Goal: Task Accomplishment & Management: Use online tool/utility

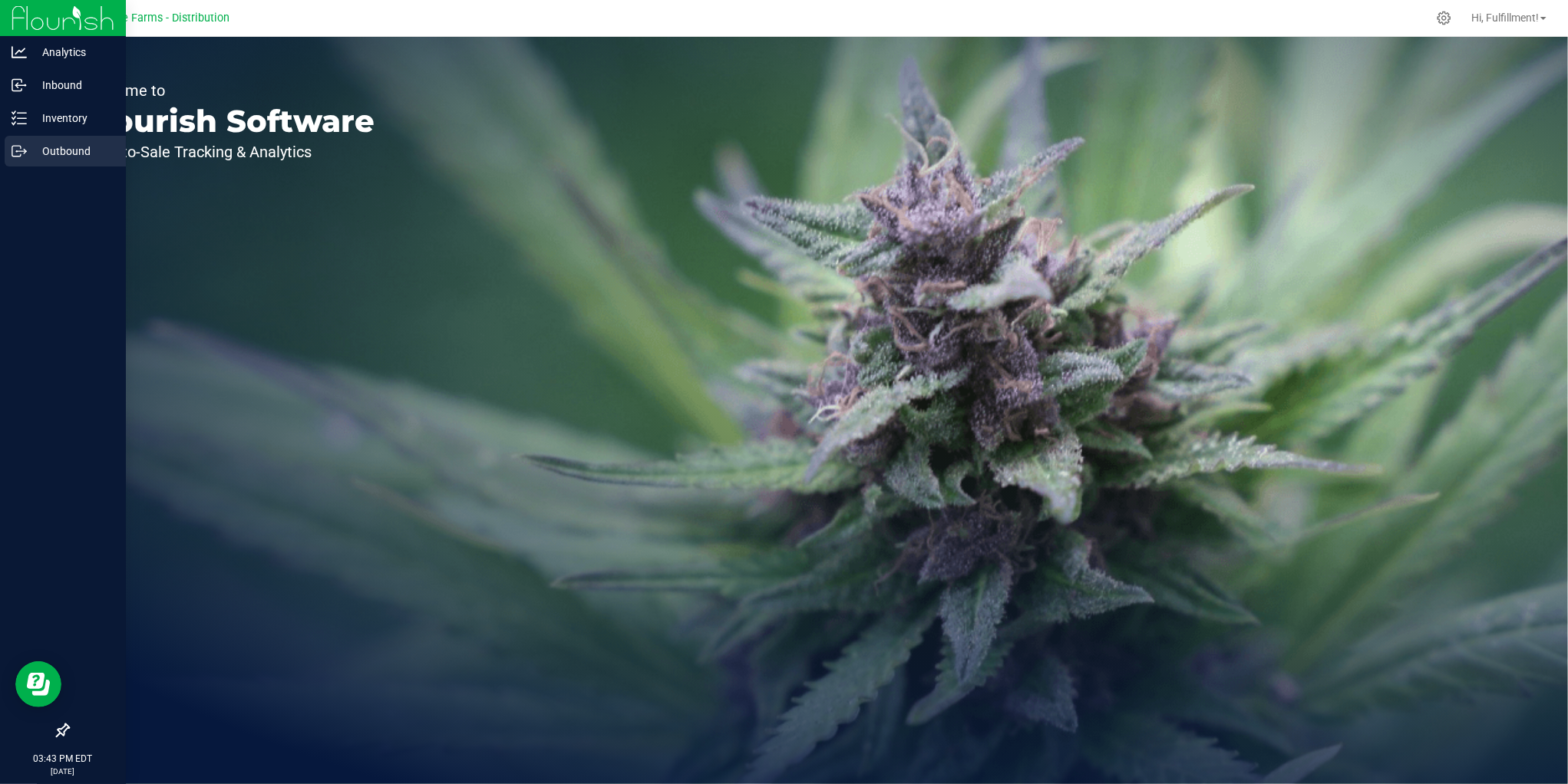
click at [62, 149] on p "Outbound" at bounding box center [73, 150] width 92 height 19
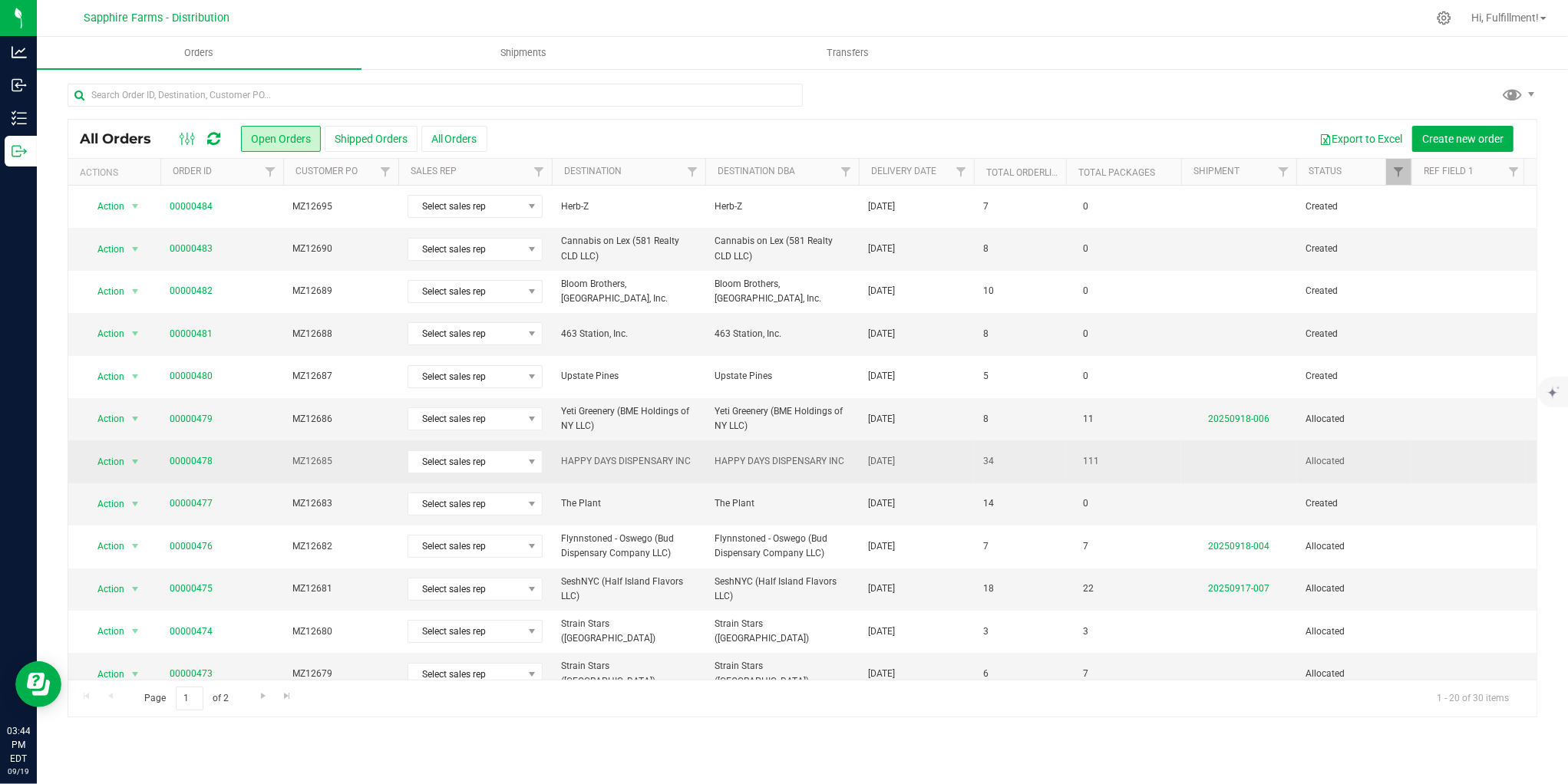
click at [366, 469] on td "MZ12685" at bounding box center [341, 461] width 115 height 42
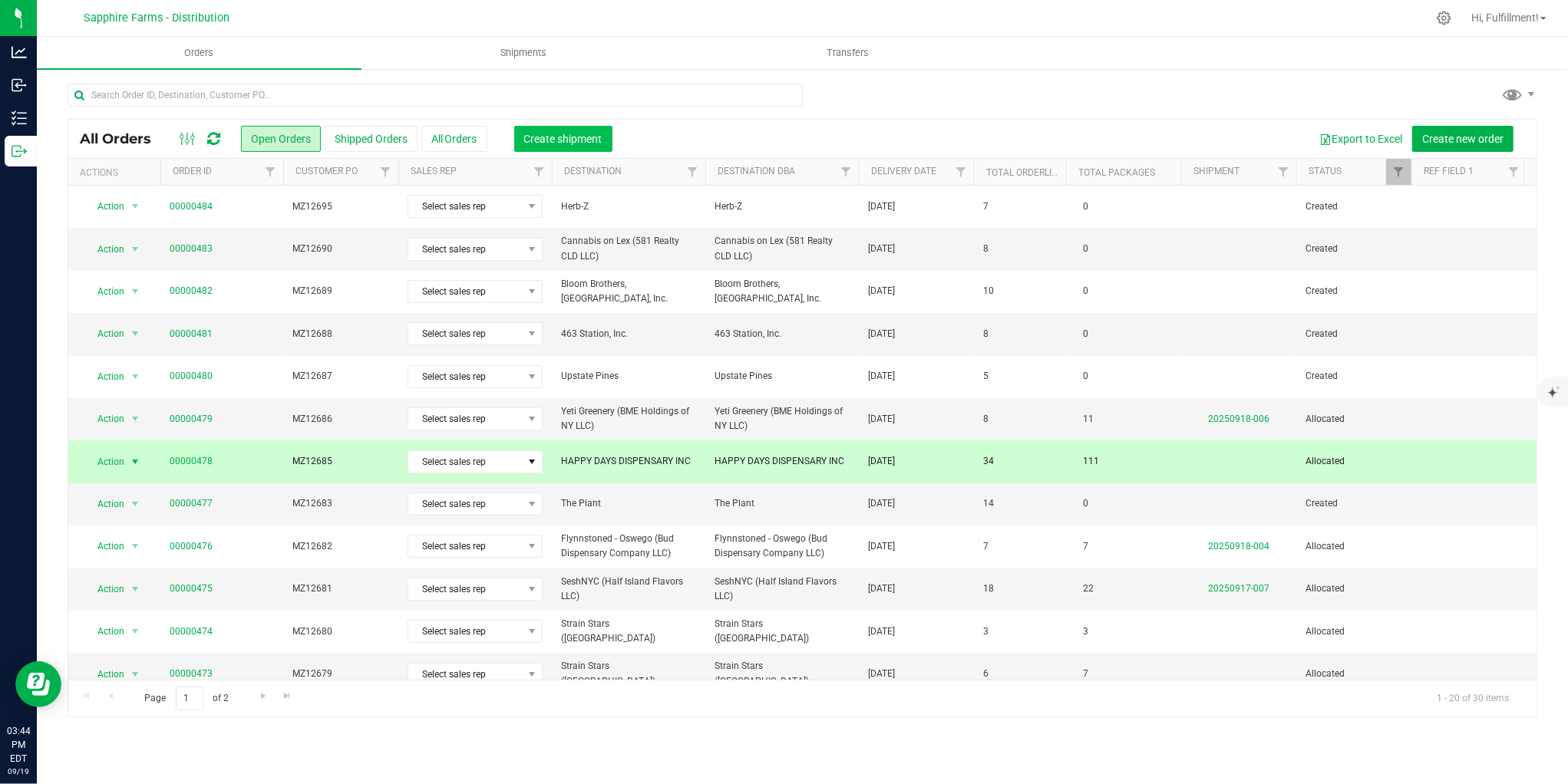
click at [590, 136] on span "Create shipment" at bounding box center [563, 139] width 78 height 12
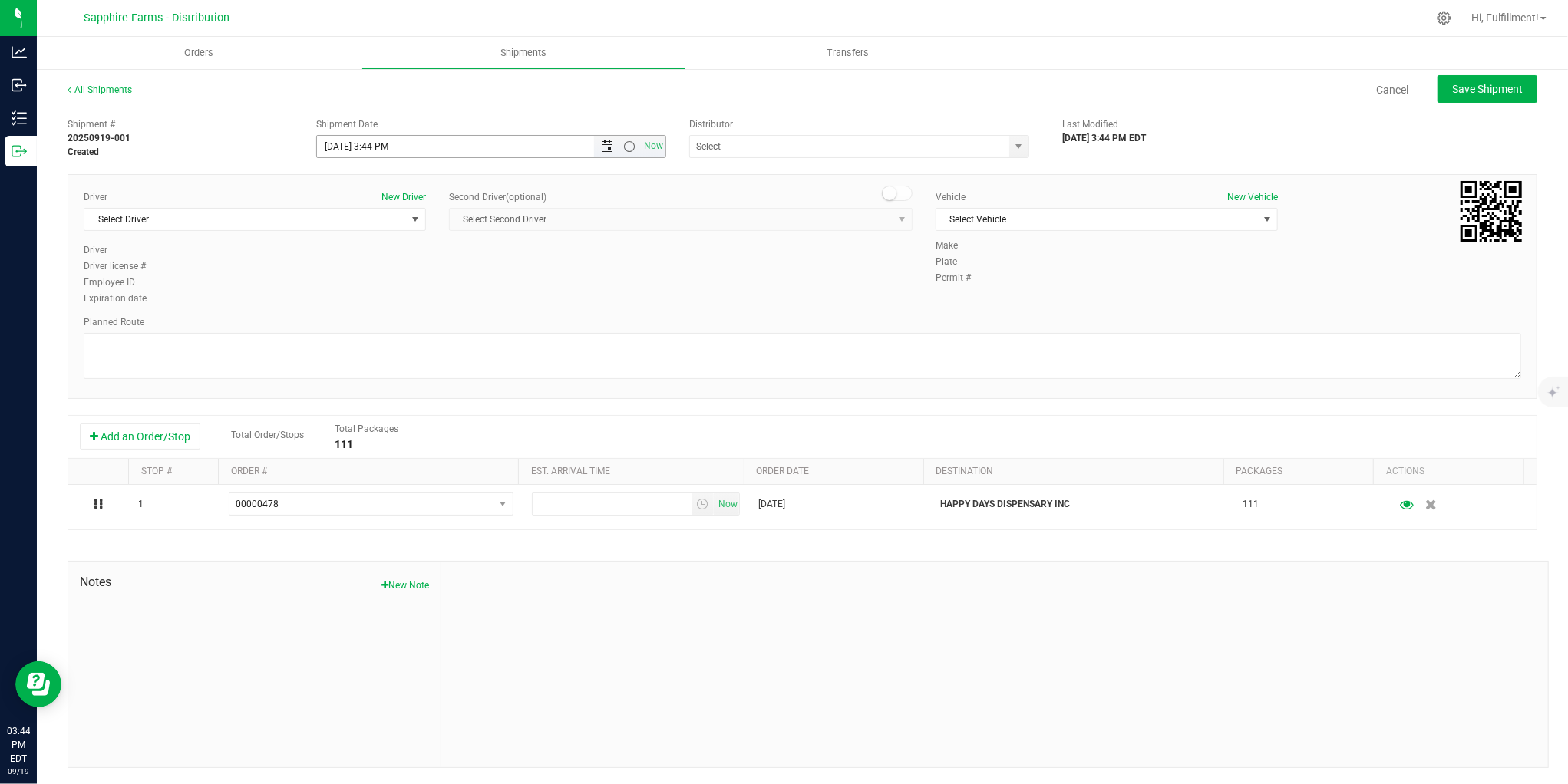
click at [602, 141] on span "Open the date view" at bounding box center [607, 147] width 12 height 12
drag, startPoint x: 348, startPoint y: 300, endPoint x: 429, endPoint y: 227, distance: 109.0
click at [349, 300] on link "22" at bounding box center [351, 302] width 22 height 24
click at [624, 149] on span "Open the time view" at bounding box center [630, 147] width 12 height 12
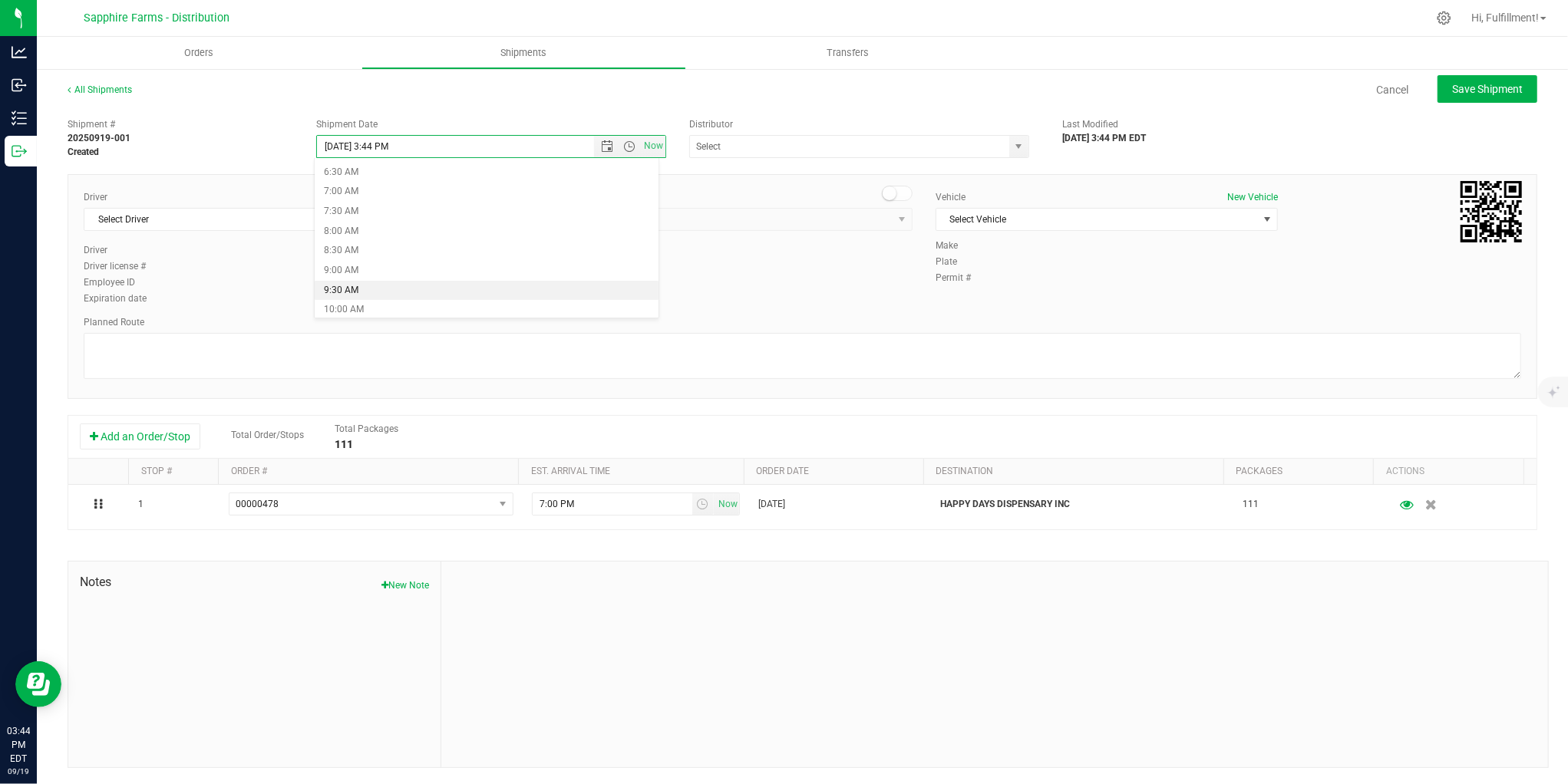
click at [525, 284] on li "9:30 AM" at bounding box center [486, 290] width 344 height 20
type input "[DATE] 9:30 AM"
click at [1012, 147] on span "select" at bounding box center [1018, 147] width 12 height 12
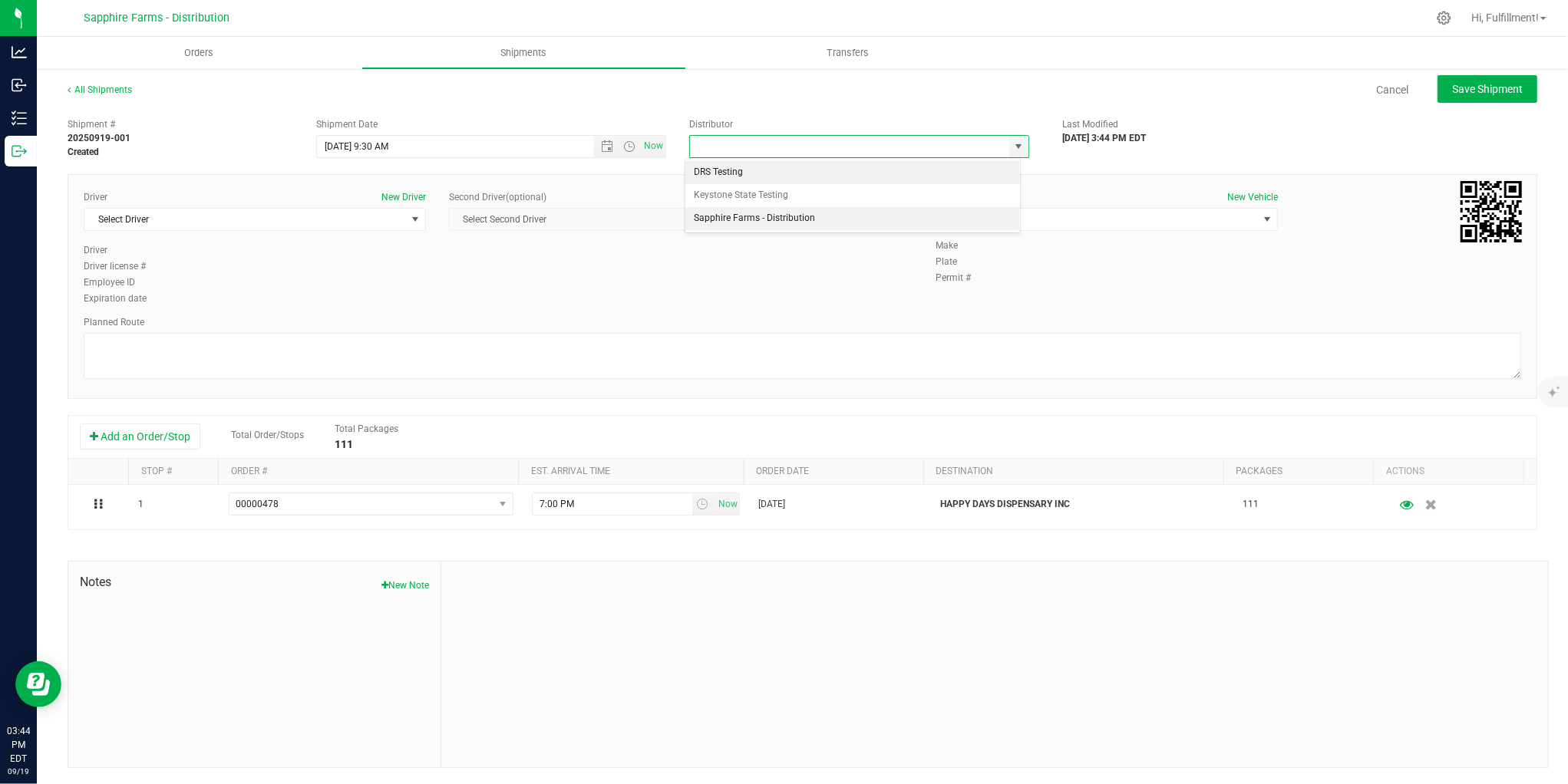
click at [932, 220] on li "Sapphire Farms - Distribution" at bounding box center [853, 219] width 336 height 23
type input "Sapphire Farms - Distribution"
click at [406, 223] on span "select" at bounding box center [415, 219] width 19 height 21
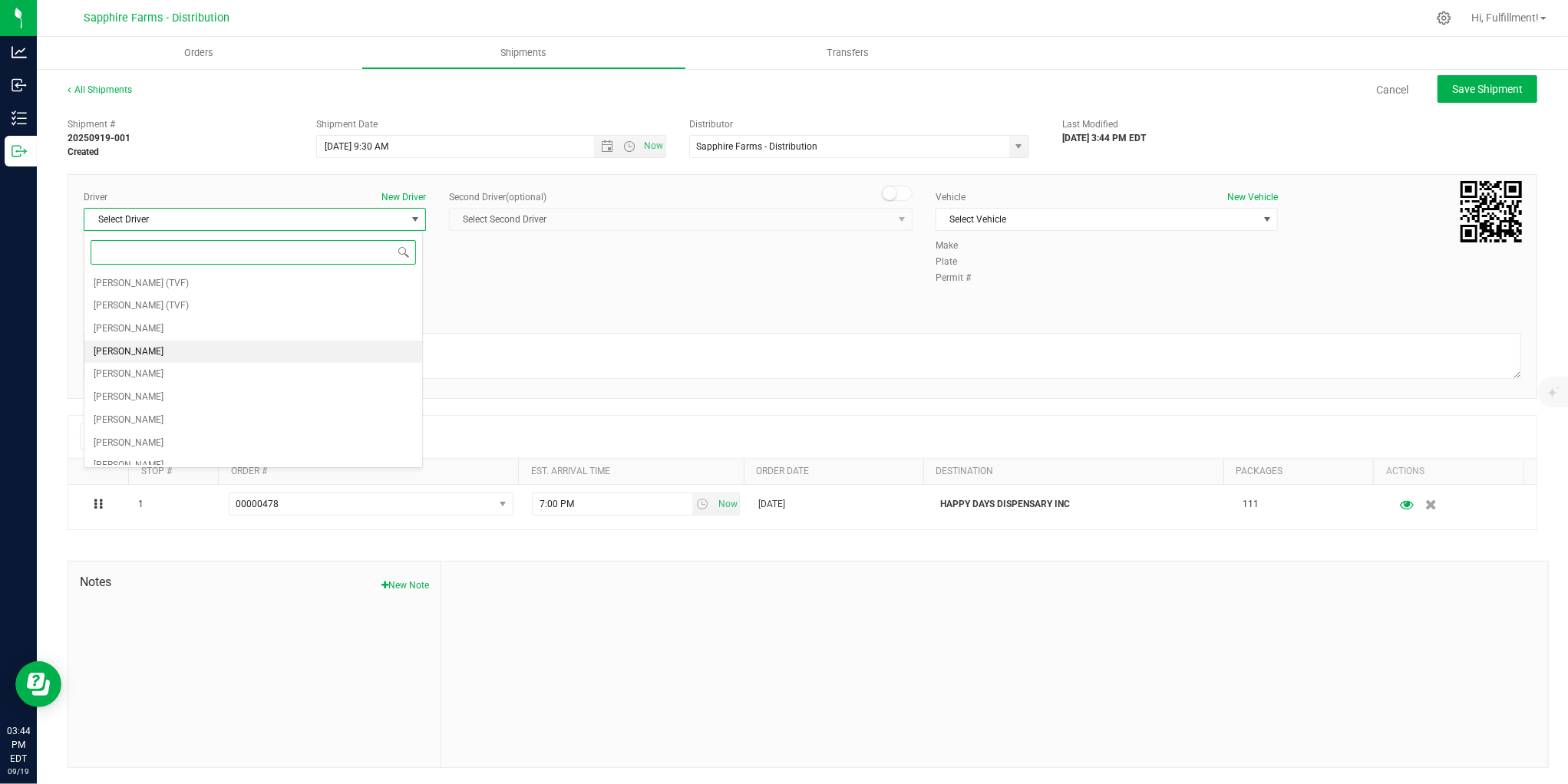
scroll to position [82, 0]
click at [272, 384] on li "[PERSON_NAME]" at bounding box center [252, 384] width 337 height 23
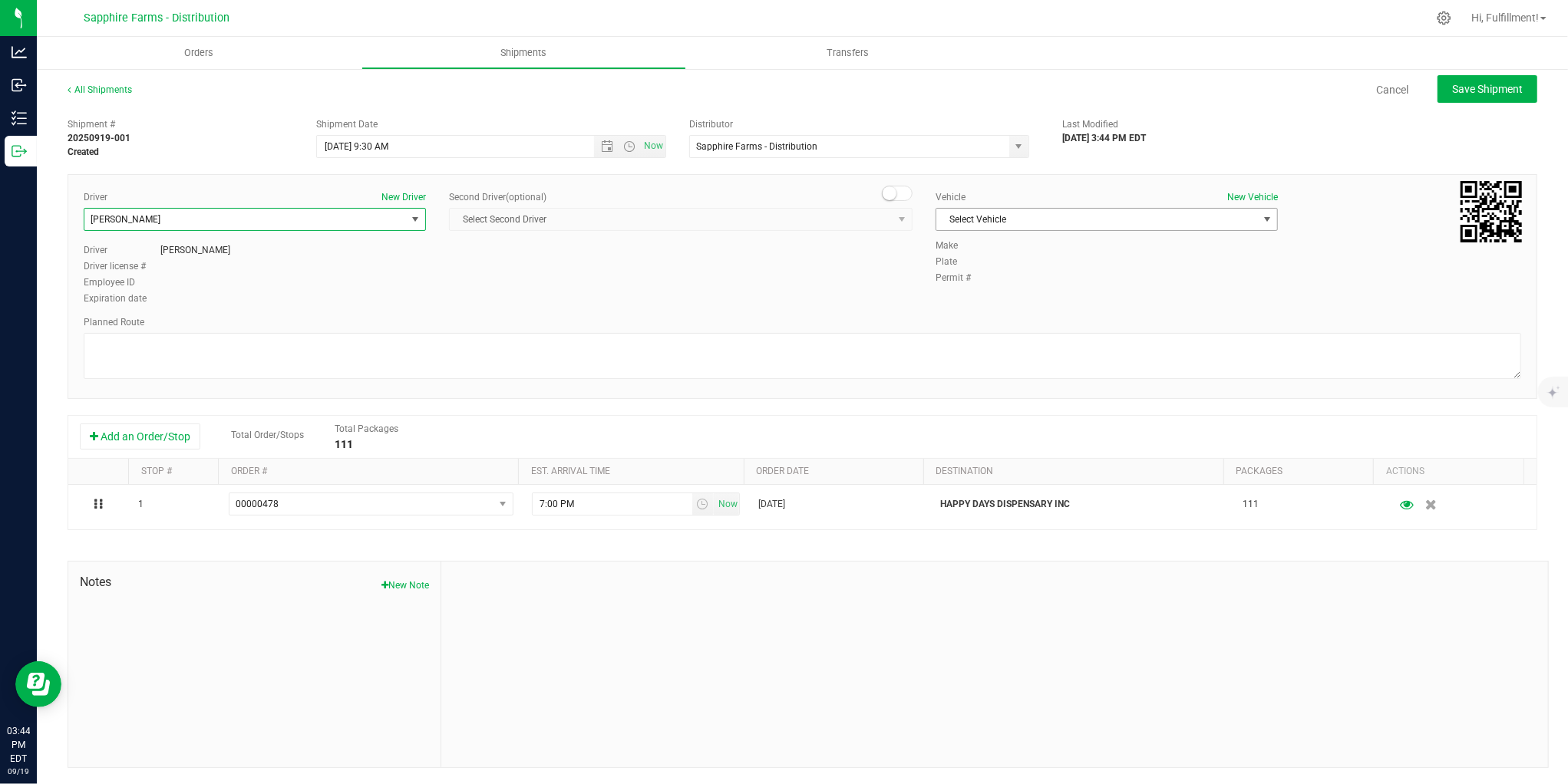
click at [1199, 221] on span "Select Vehicle" at bounding box center [1096, 219] width 321 height 21
click at [1124, 331] on li "Van #2" at bounding box center [1098, 336] width 337 height 23
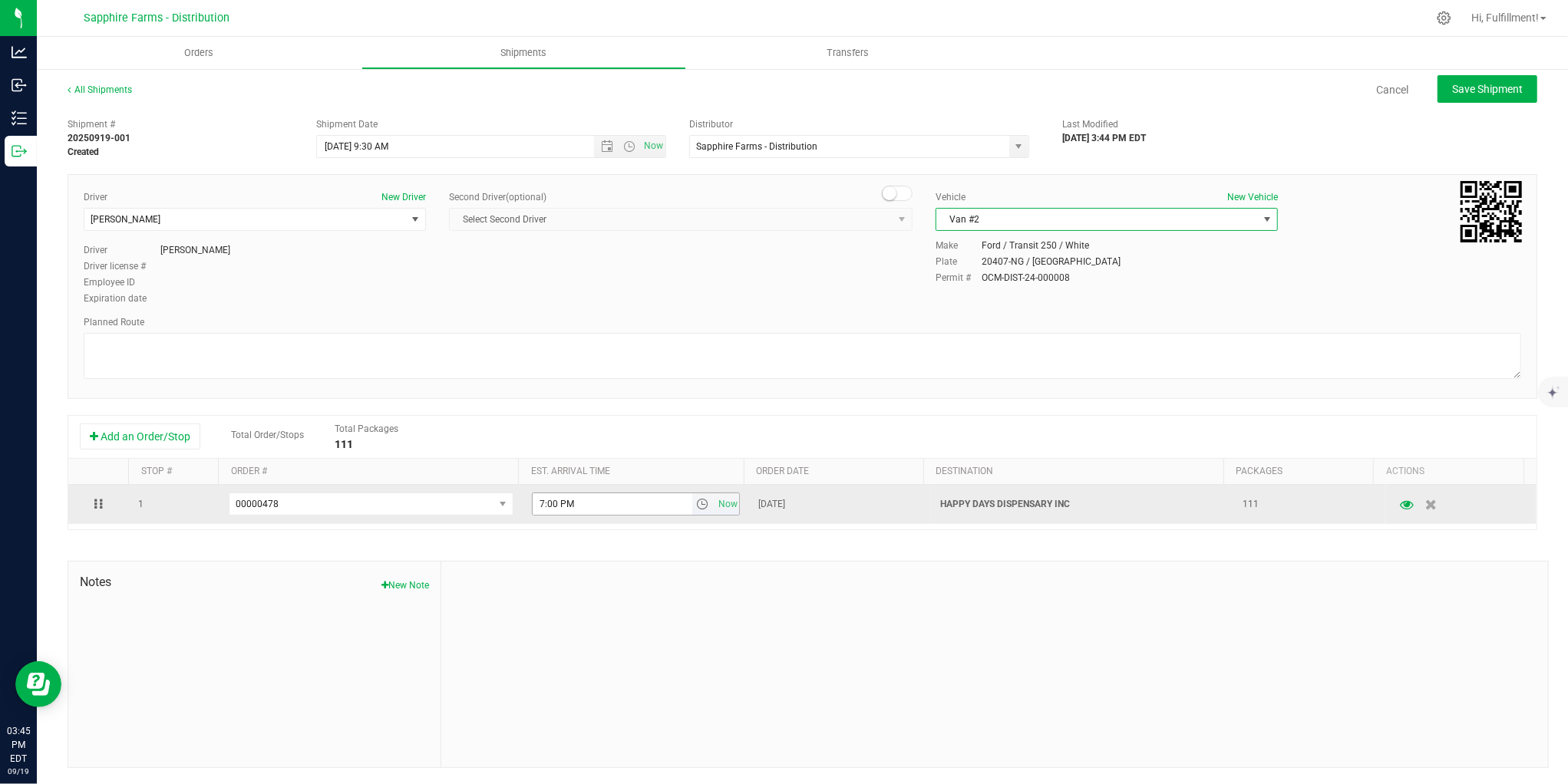
click at [696, 510] on span "select" at bounding box center [702, 503] width 12 height 12
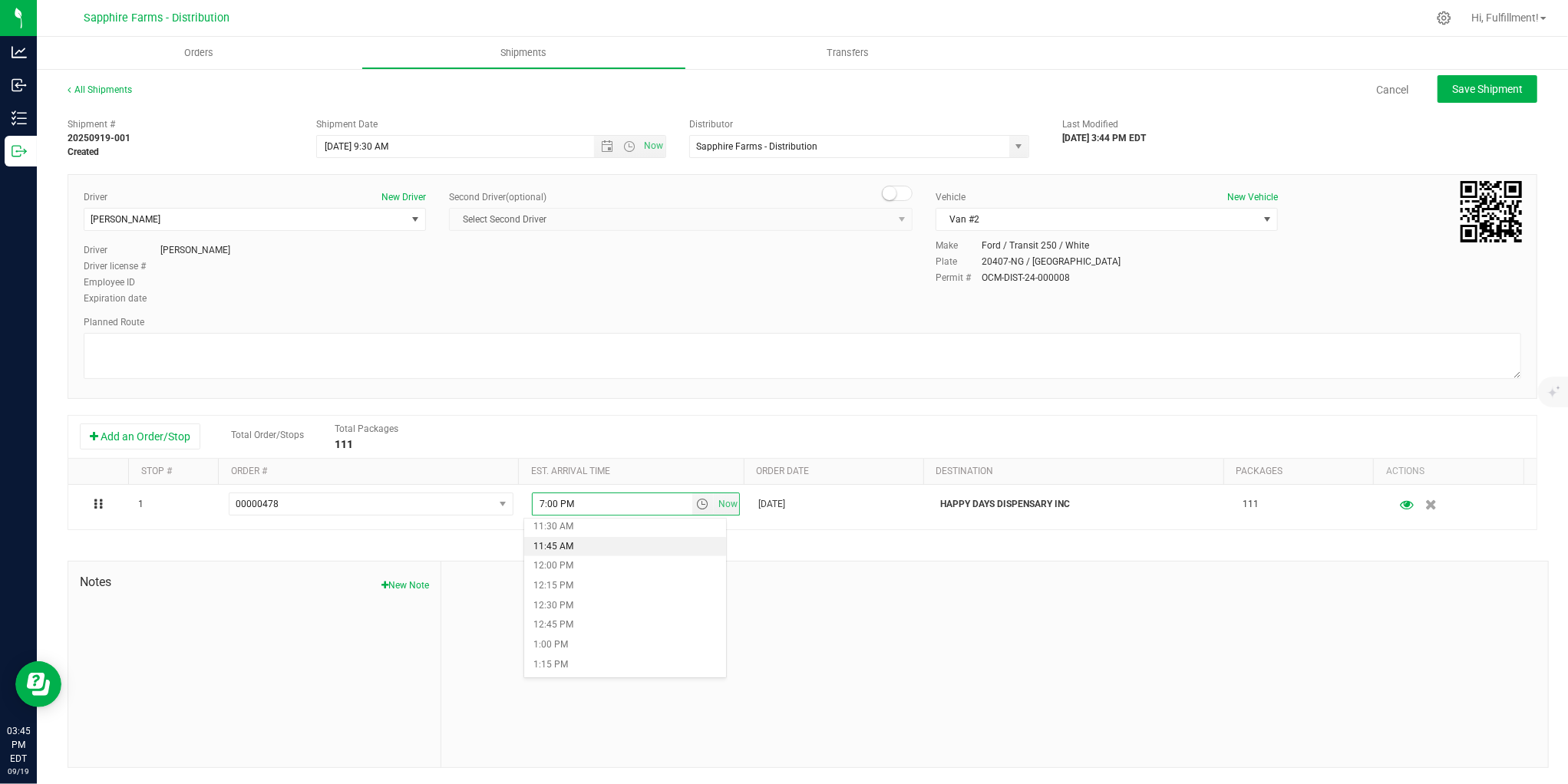
scroll to position [937, 0]
click at [658, 619] on li "1:00 PM" at bounding box center [624, 619] width 201 height 20
click at [1453, 83] on span "Save Shipment" at bounding box center [1487, 89] width 71 height 12
type input "[DATE] 1:30 PM"
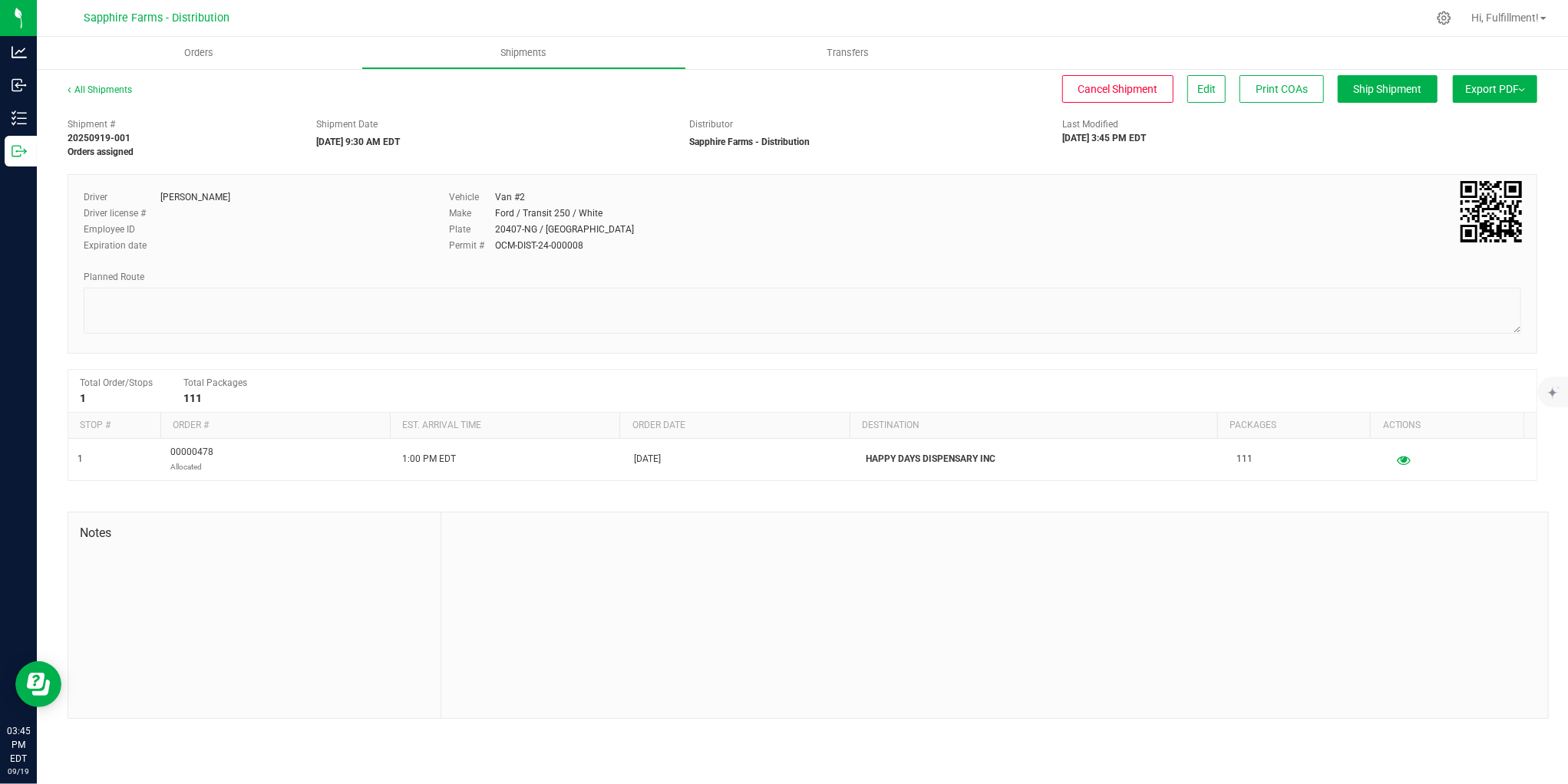
click at [1481, 84] on span "Export PDF" at bounding box center [1495, 89] width 60 height 12
click at [1442, 125] on span "Manifest by Package ID" at bounding box center [1472, 123] width 97 height 11
click at [216, 49] on span "Orders" at bounding box center [209, 53] width 71 height 14
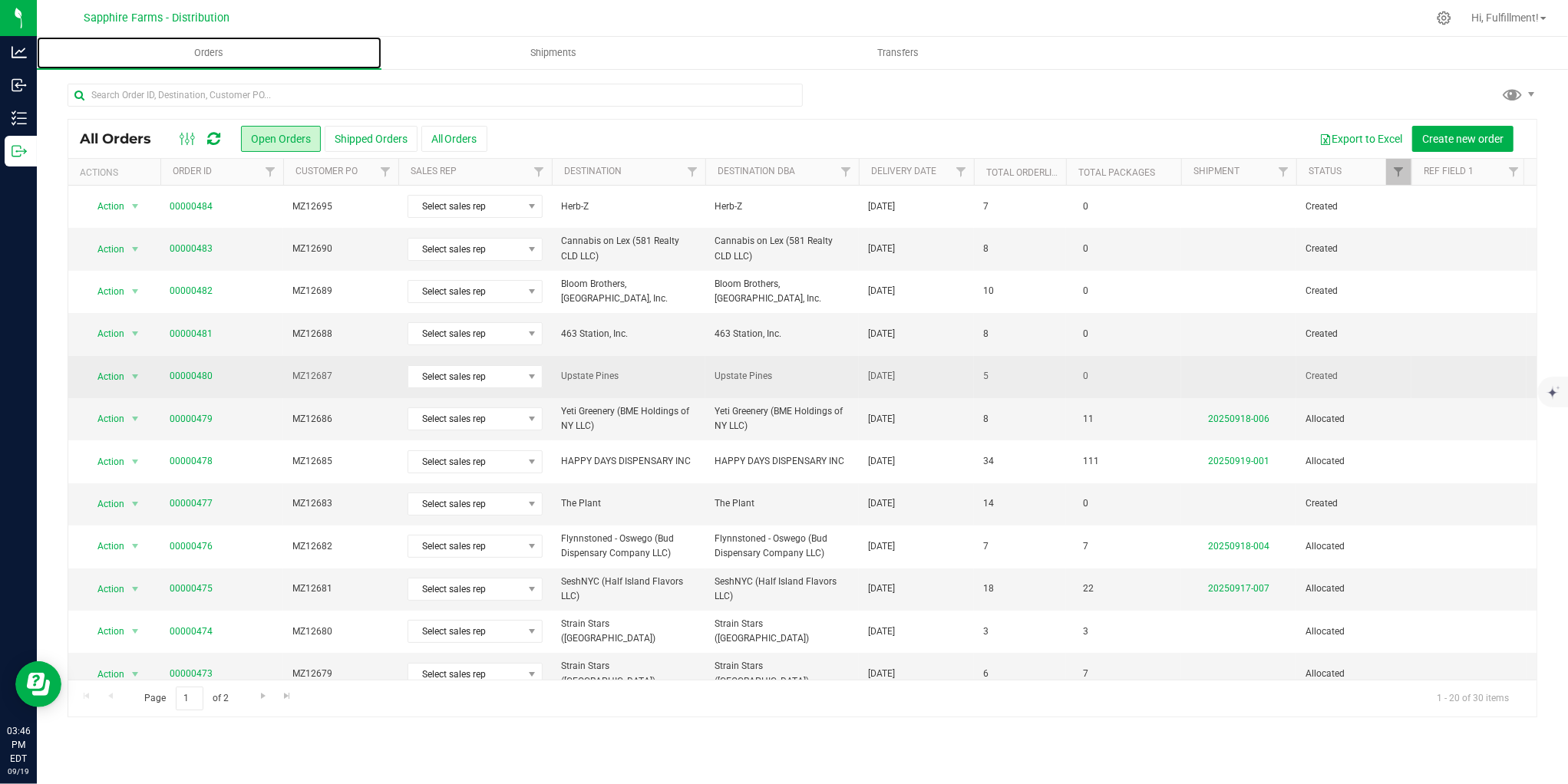
scroll to position [85, 0]
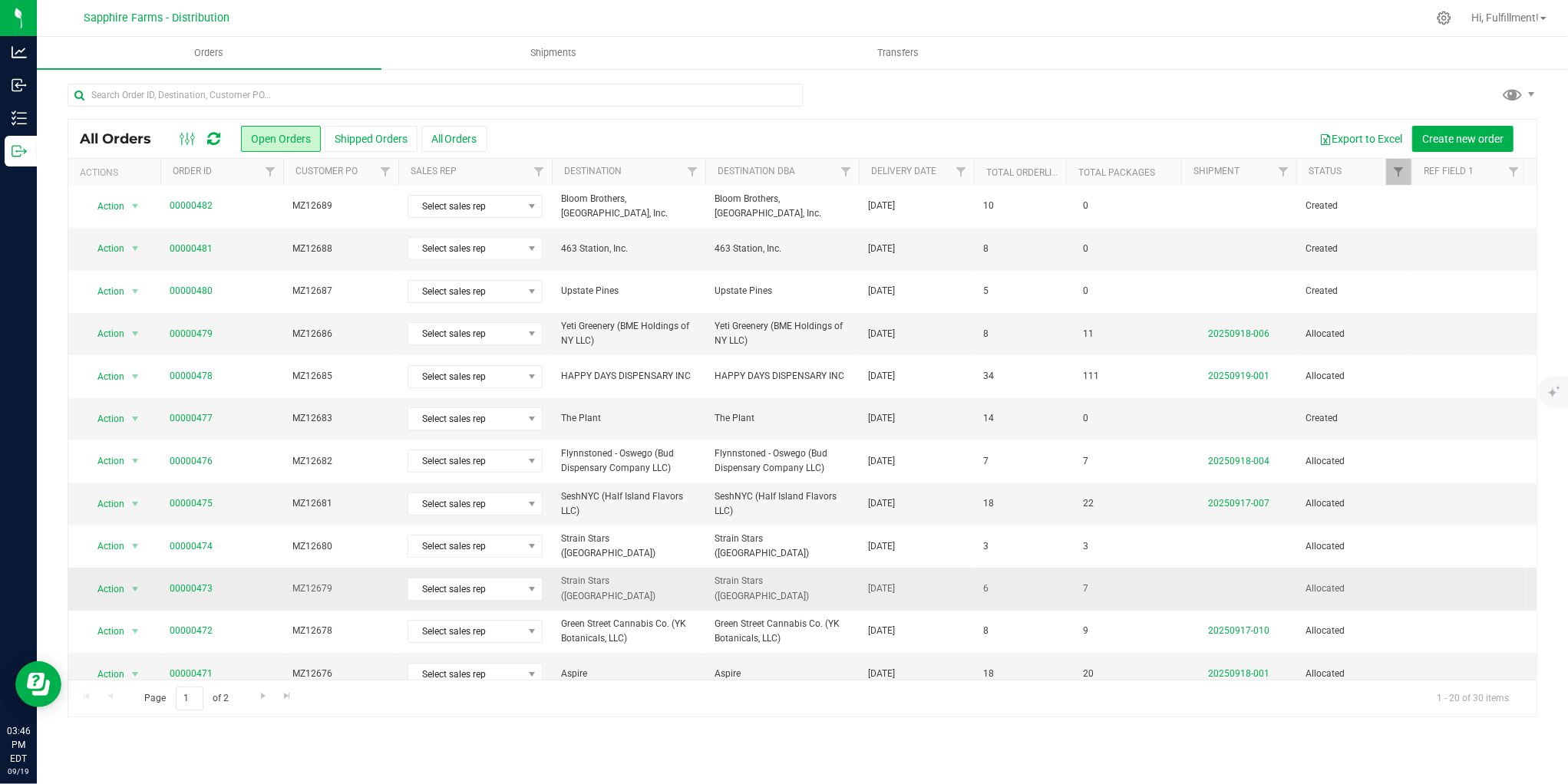
click at [349, 591] on span "MZ12679" at bounding box center [340, 588] width 97 height 14
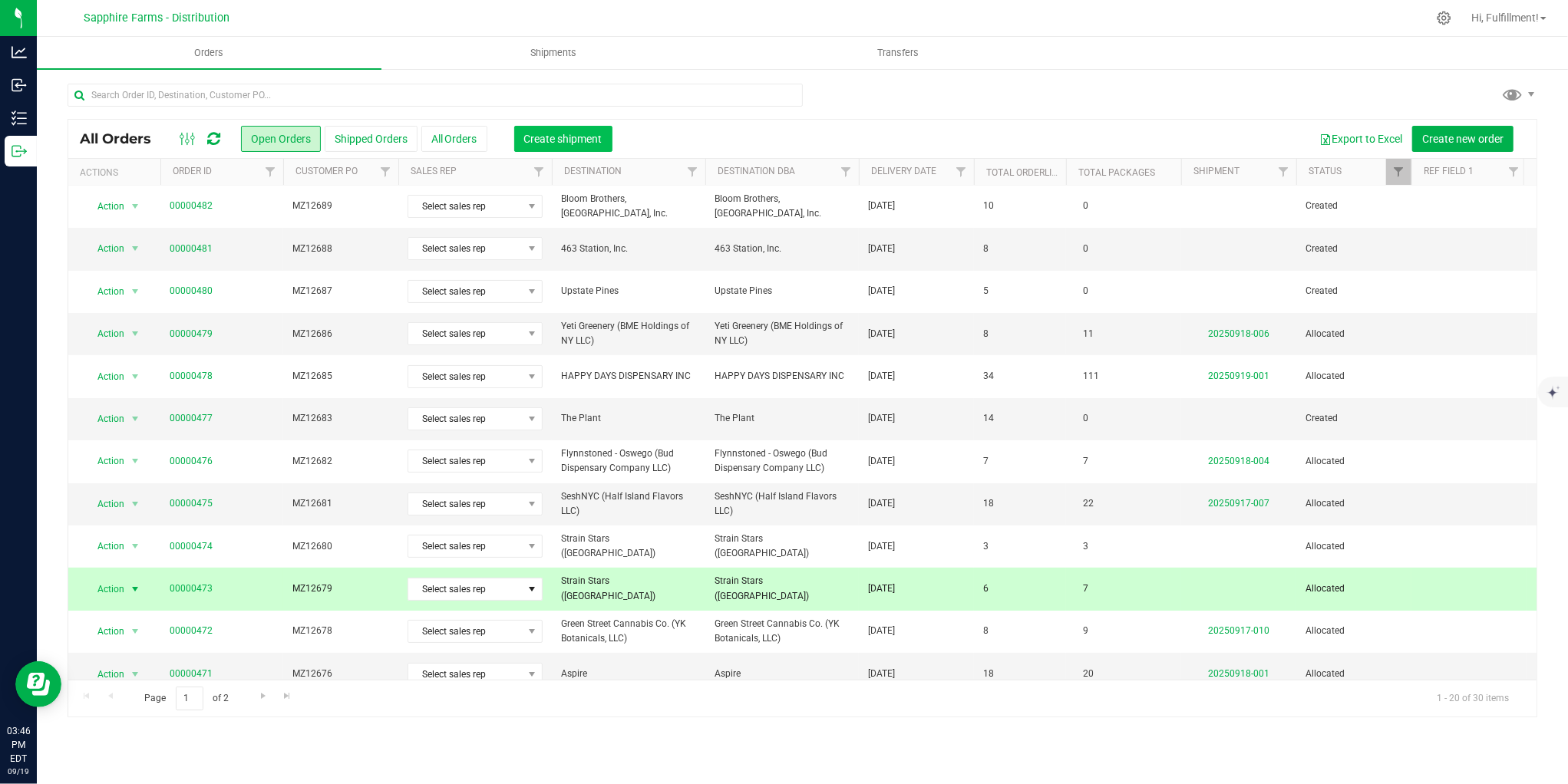
click at [599, 139] on span "Create shipment" at bounding box center [563, 139] width 78 height 12
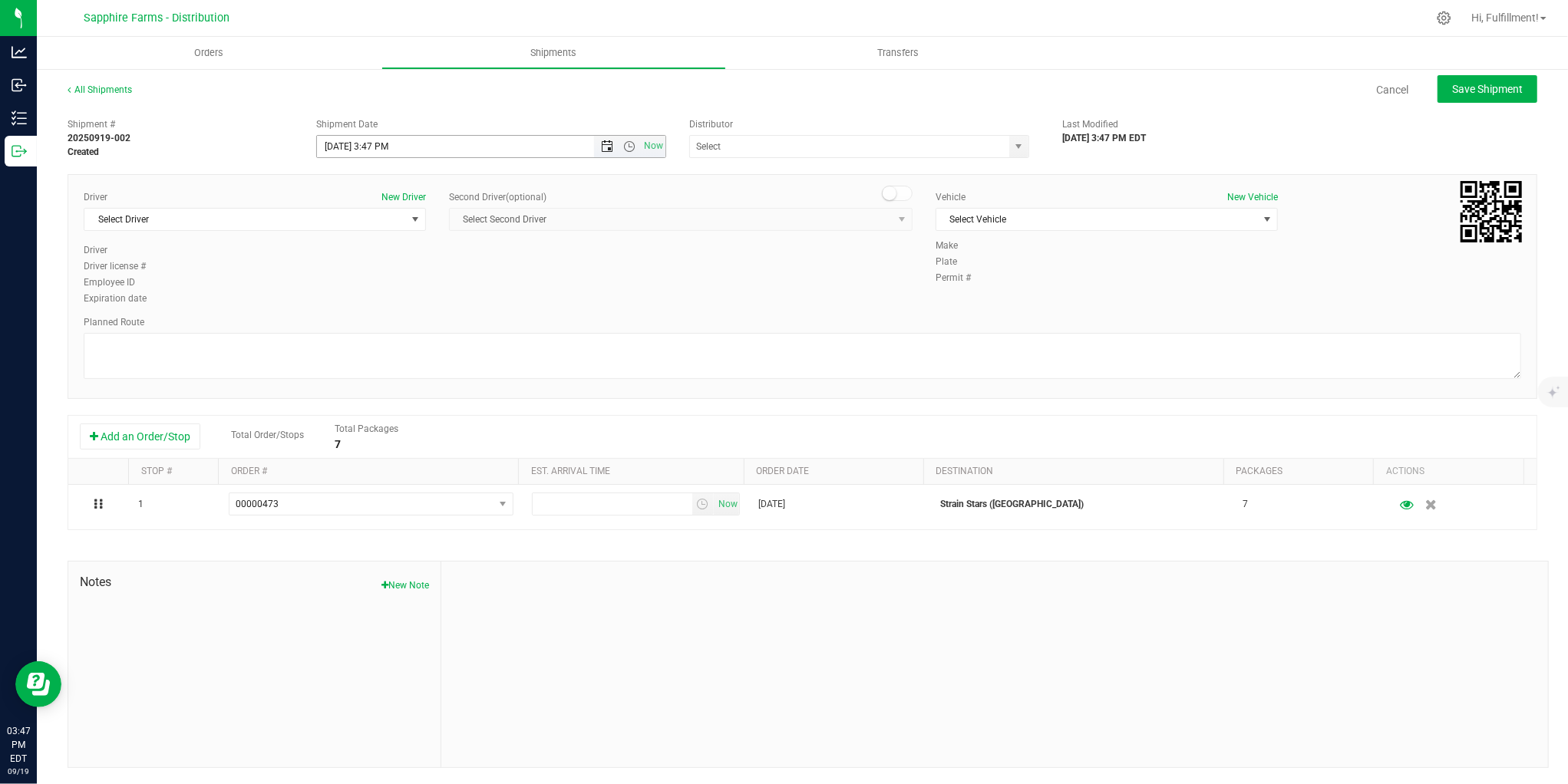
click at [601, 148] on span "Open the date view" at bounding box center [607, 147] width 12 height 12
click at [349, 302] on link "22" at bounding box center [351, 302] width 22 height 24
click at [628, 149] on span "Open the time view" at bounding box center [630, 147] width 12 height 12
click at [587, 203] on li "9:30 AM" at bounding box center [486, 205] width 344 height 20
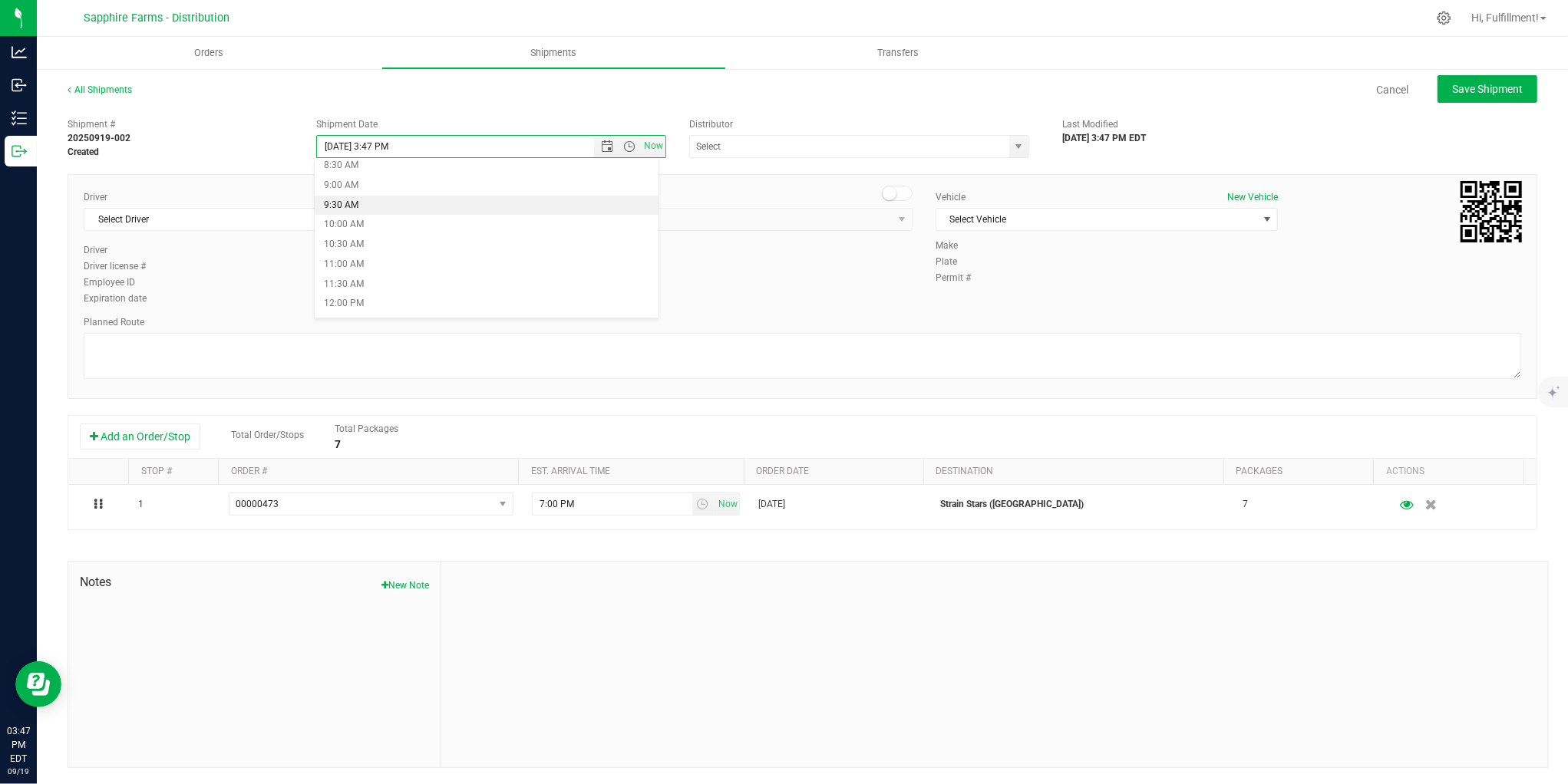
type input "[DATE] 9:30 AM"
click at [1012, 152] on span "select" at bounding box center [1018, 147] width 12 height 12
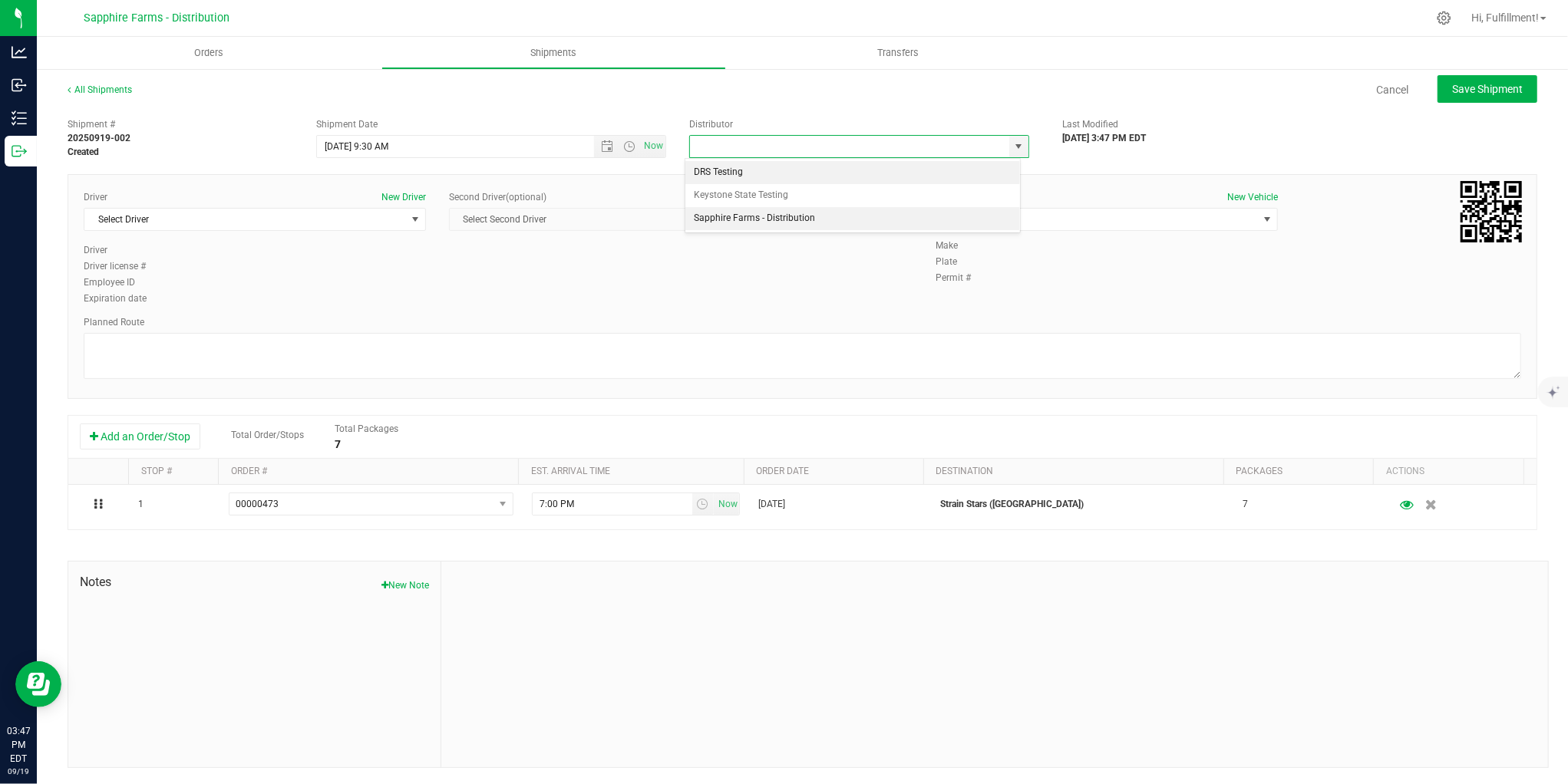
click at [952, 212] on li "Sapphire Farms - Distribution" at bounding box center [853, 219] width 336 height 23
type input "Sapphire Farms - Distribution"
click at [409, 223] on span "select" at bounding box center [415, 219] width 12 height 12
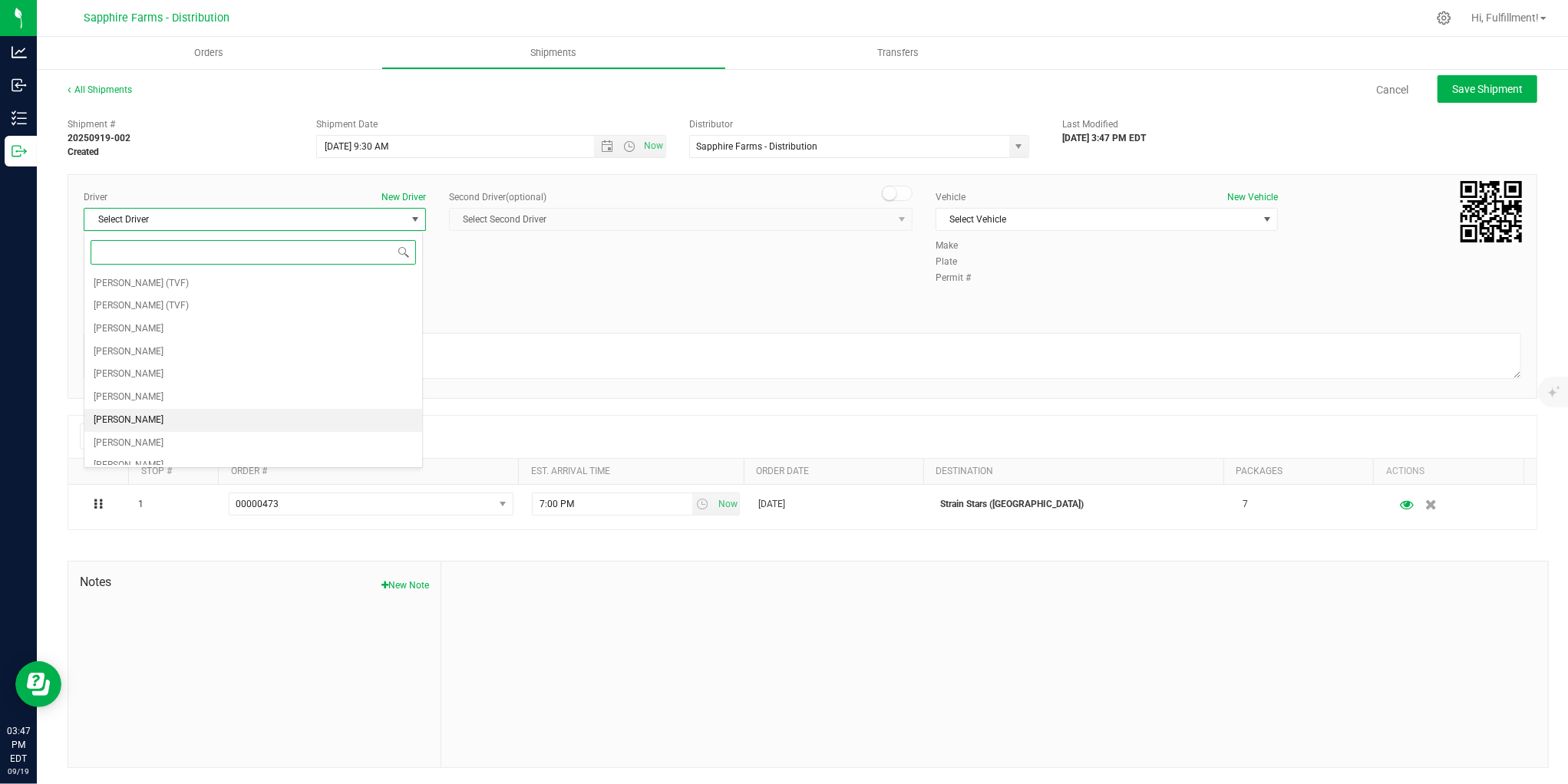
scroll to position [82, 0]
click at [282, 391] on li "[PERSON_NAME]" at bounding box center [252, 384] width 337 height 23
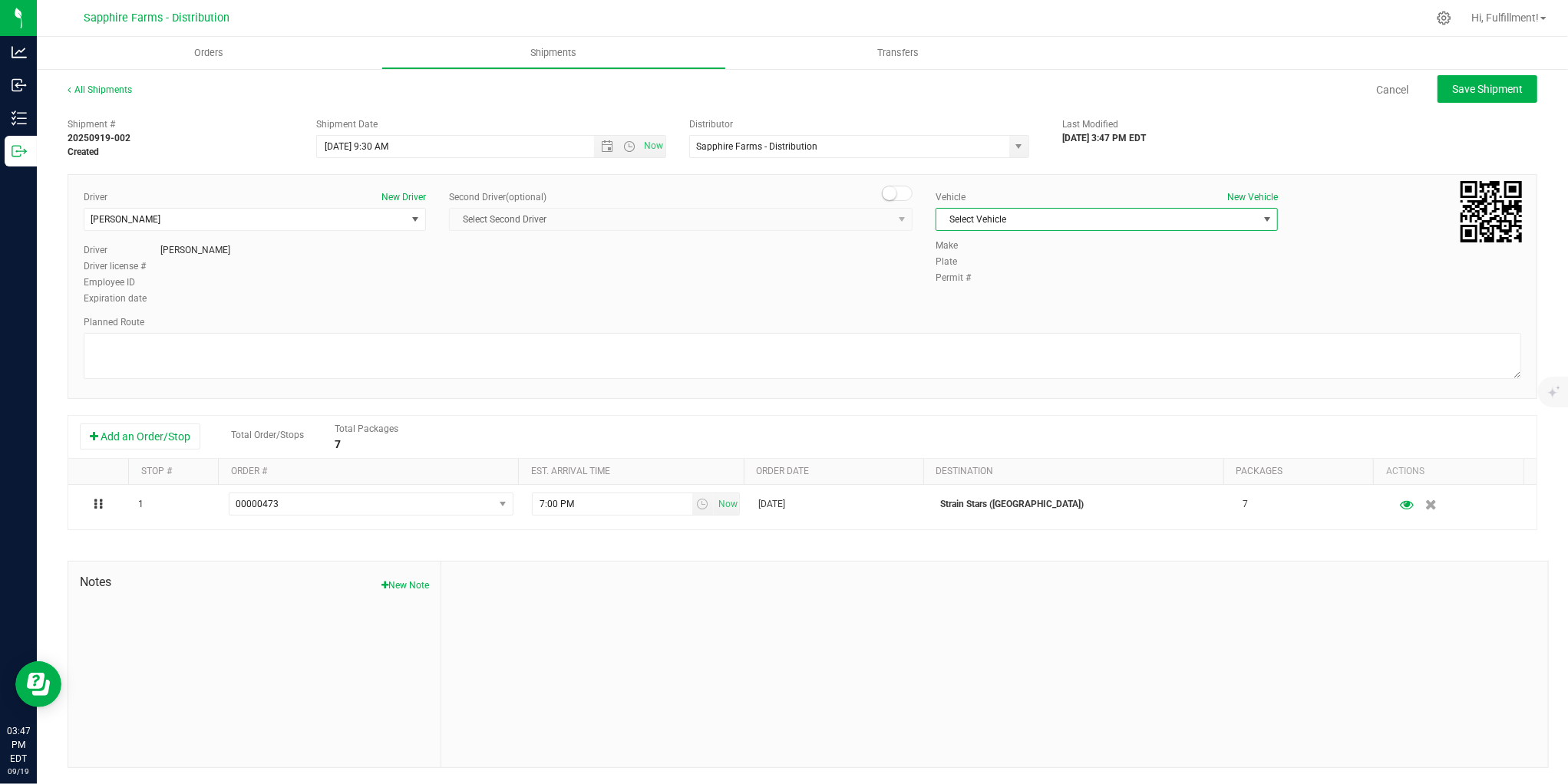
click at [1085, 222] on span "Select Vehicle" at bounding box center [1096, 219] width 321 height 21
click at [1037, 334] on li "Van #2" at bounding box center [1098, 336] width 337 height 23
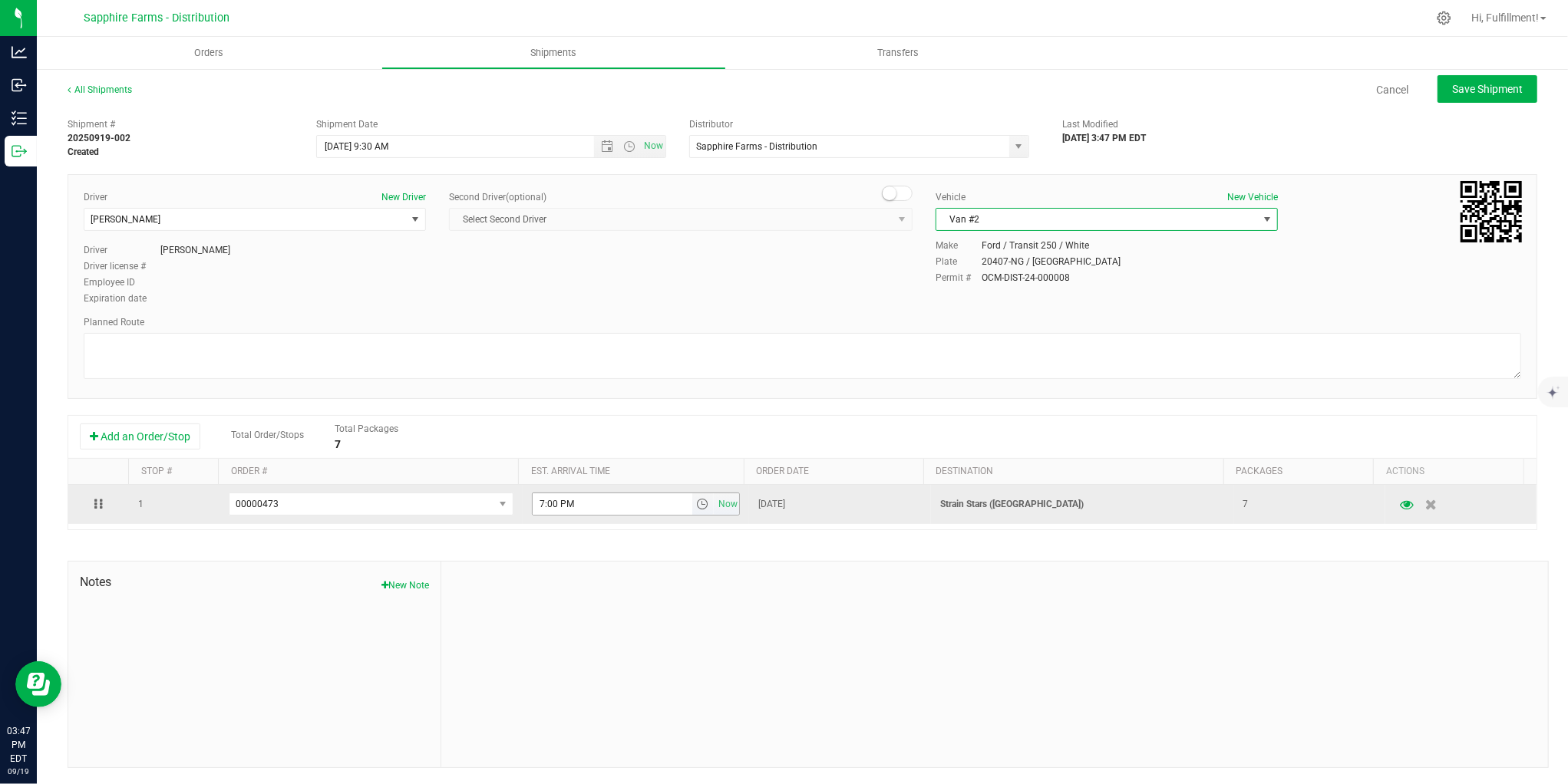
click at [696, 506] on span "select" at bounding box center [702, 503] width 12 height 12
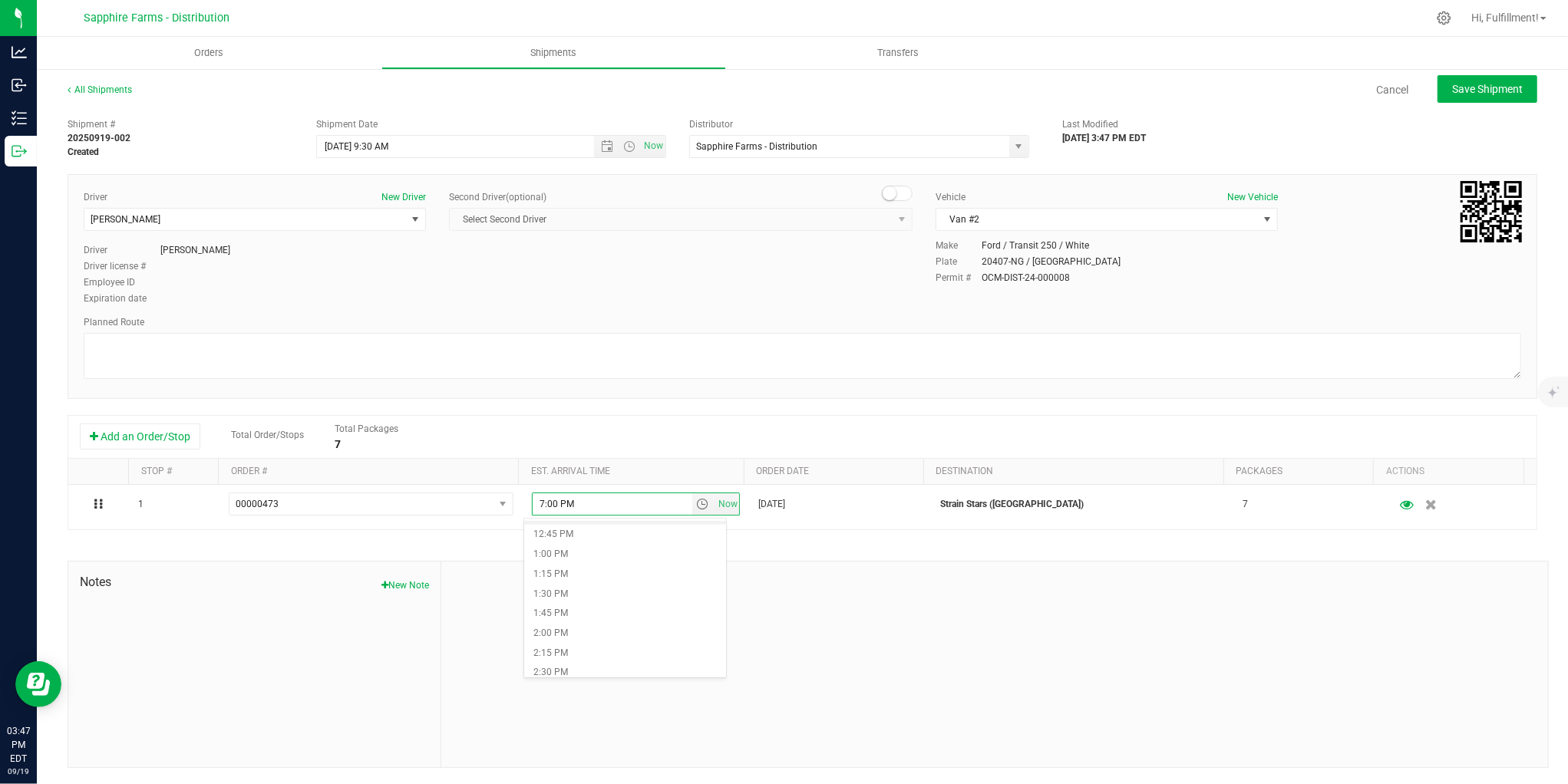
scroll to position [1022, 0]
click at [602, 618] on li "2:00 PM" at bounding box center [624, 612] width 201 height 20
click at [1452, 88] on span "Save Shipment" at bounding box center [1487, 89] width 71 height 12
type input "[DATE] 1:30 PM"
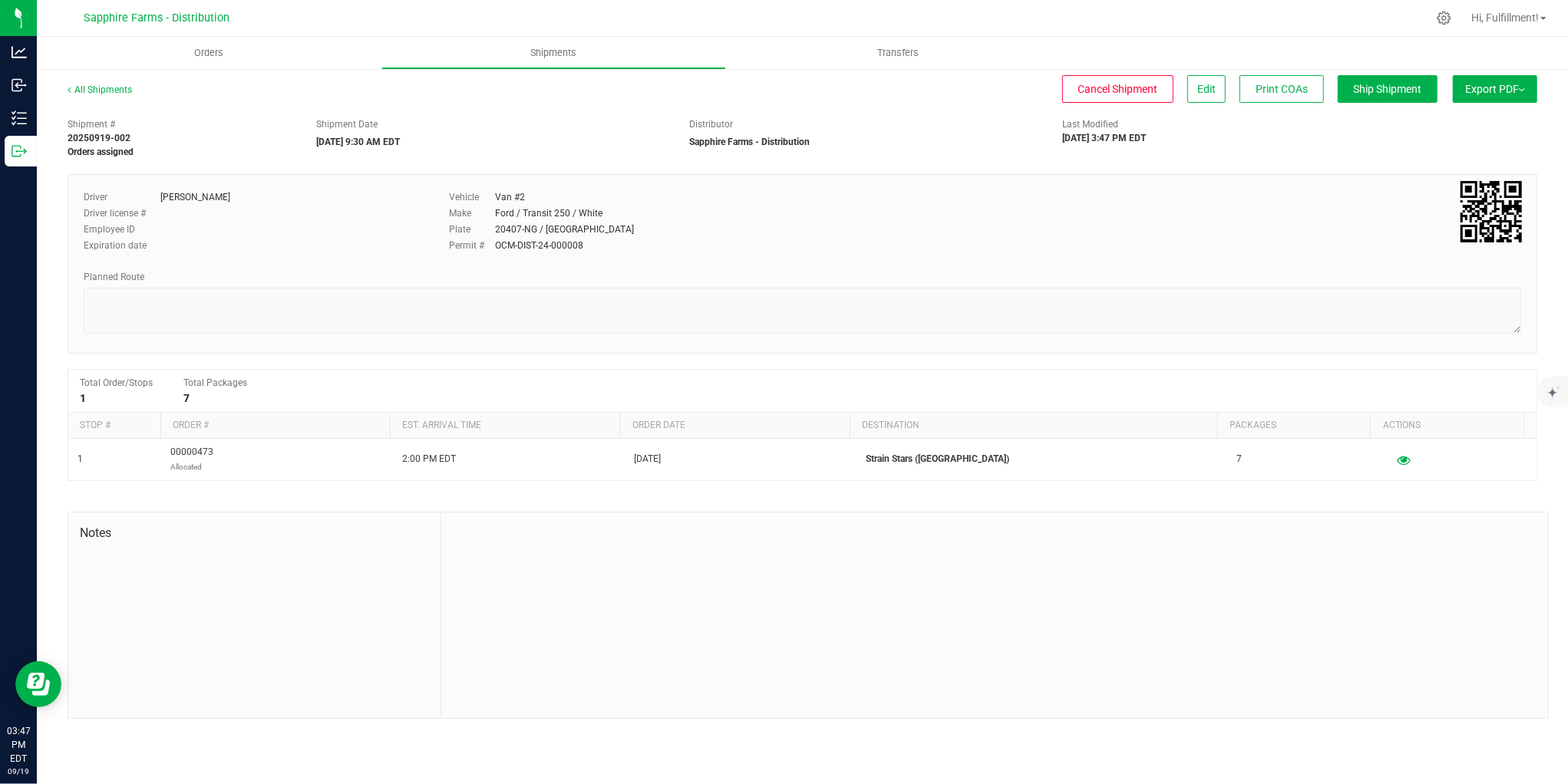
click at [1522, 94] on span "Export PDF" at bounding box center [1495, 89] width 60 height 12
click at [1456, 119] on span "Manifest by Package ID" at bounding box center [1472, 123] width 97 height 11
click at [205, 48] on span "Orders" at bounding box center [209, 53] width 71 height 14
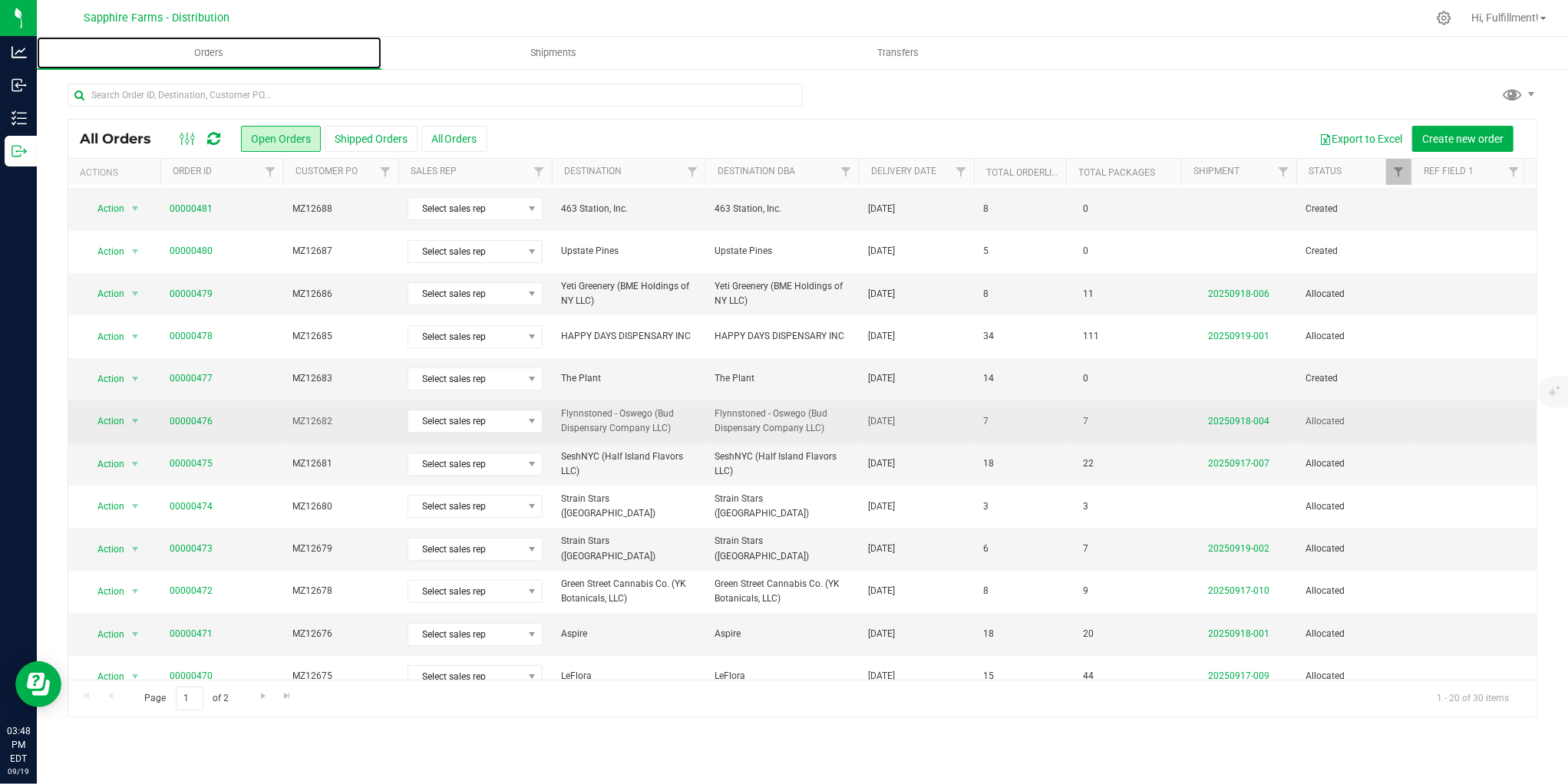
scroll to position [170, 0]
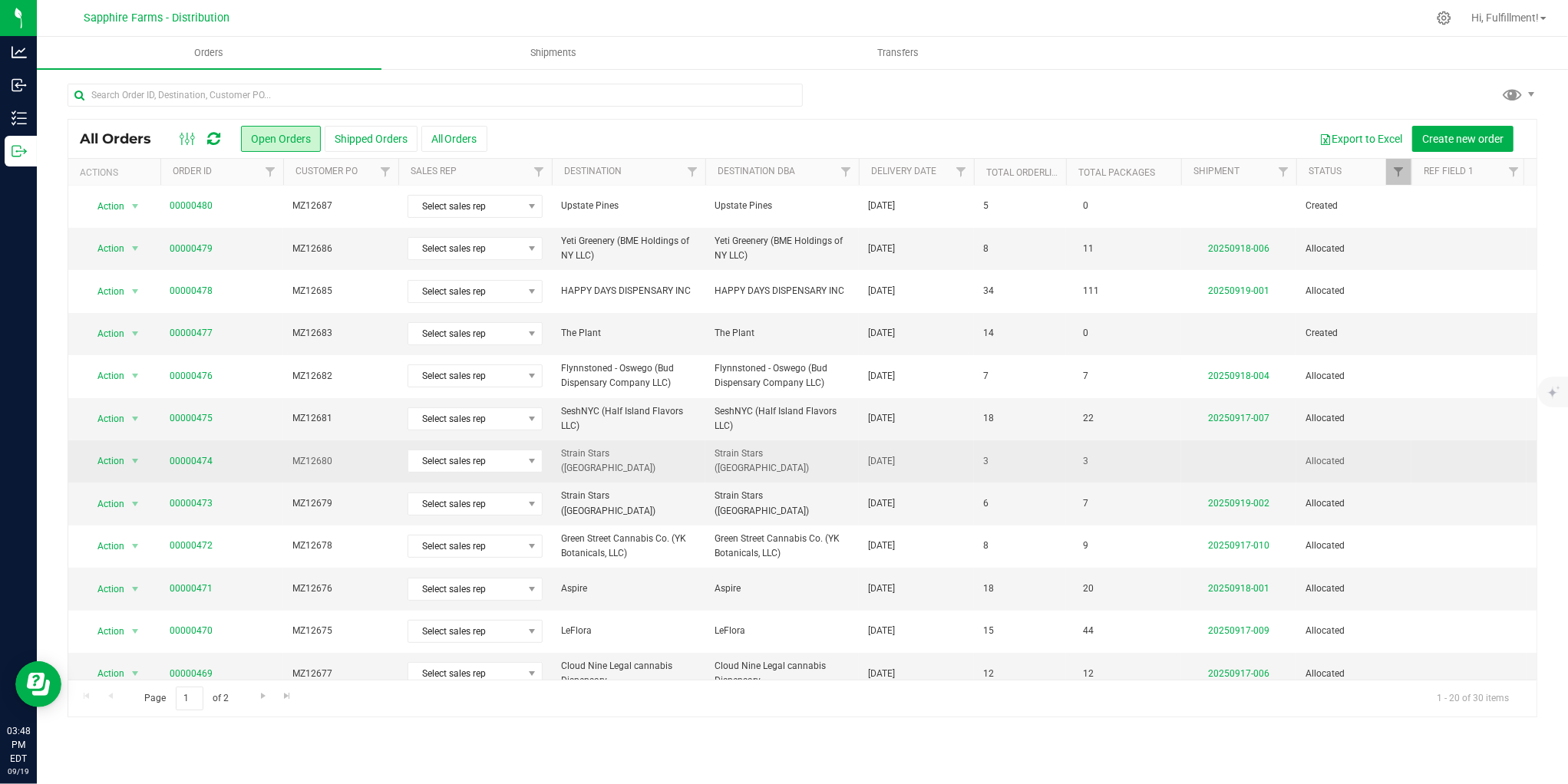
click at [359, 466] on span "MZ12680" at bounding box center [340, 461] width 97 height 14
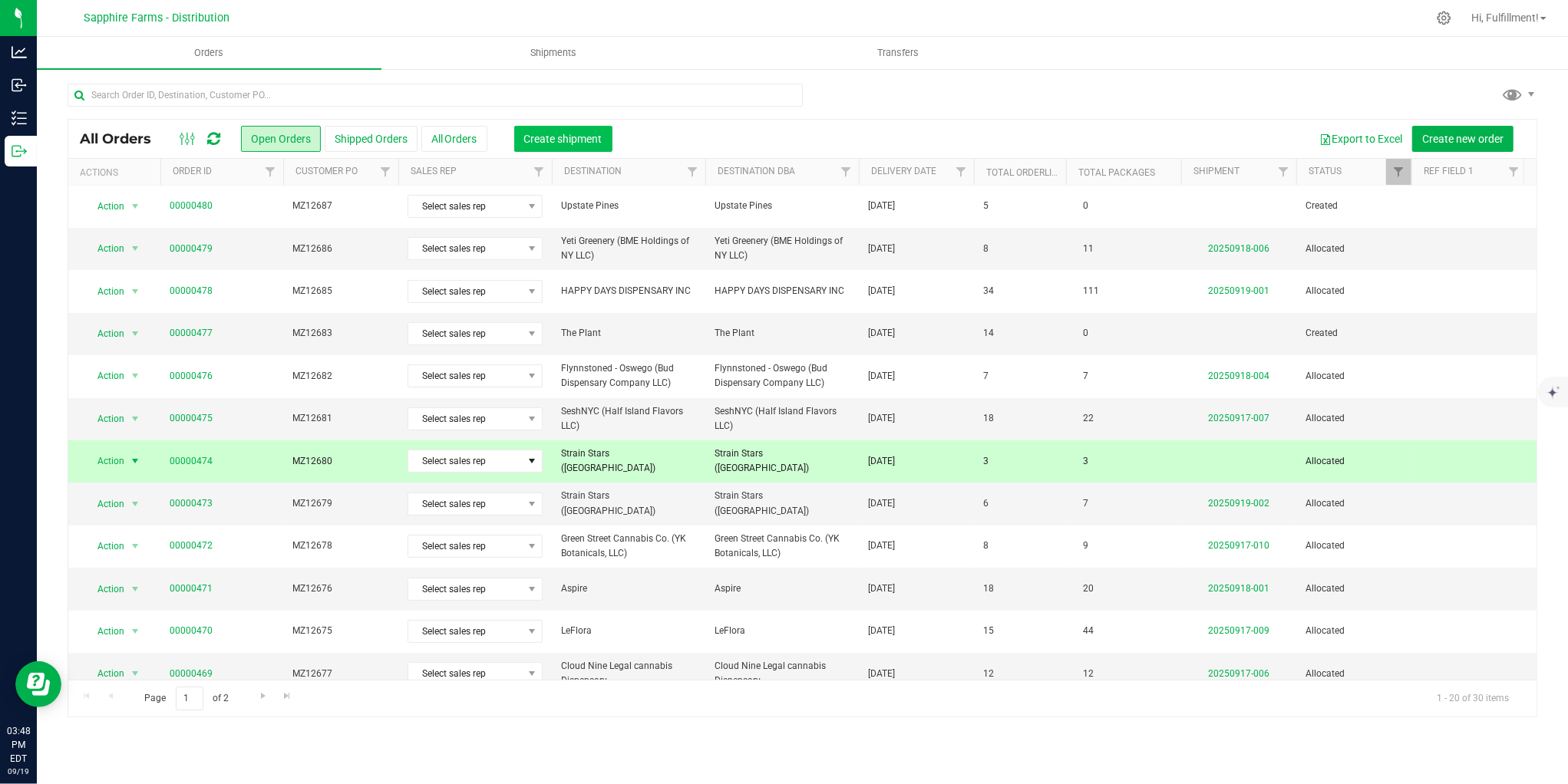
click at [582, 141] on span "Create shipment" at bounding box center [563, 139] width 78 height 12
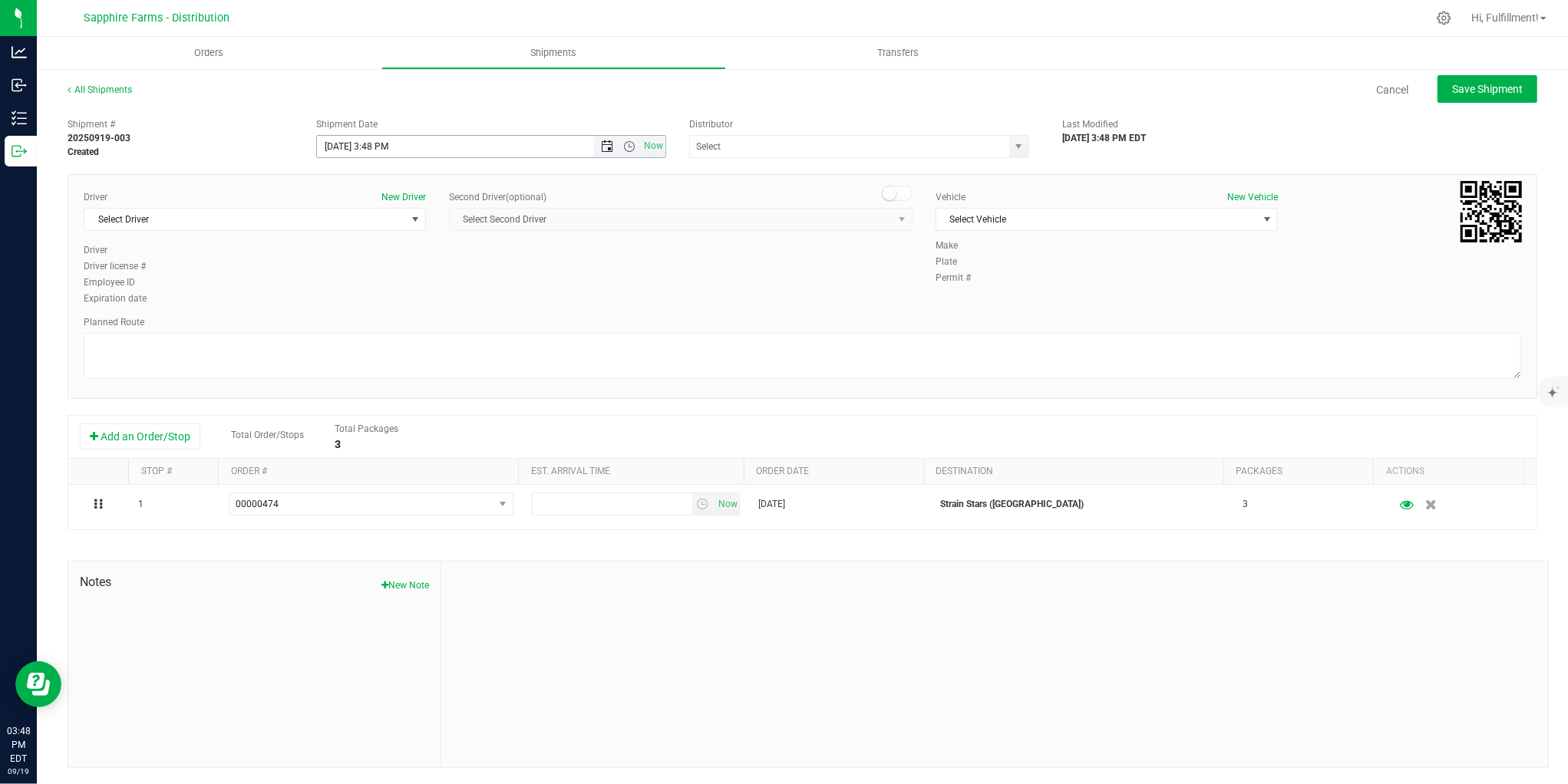
click at [601, 150] on span "Open the date view" at bounding box center [607, 147] width 12 height 12
click at [355, 299] on link "22" at bounding box center [351, 302] width 22 height 24
click at [625, 147] on span "Open the time view" at bounding box center [630, 147] width 12 height 12
click at [447, 288] on li "9:30 AM" at bounding box center [486, 290] width 344 height 20
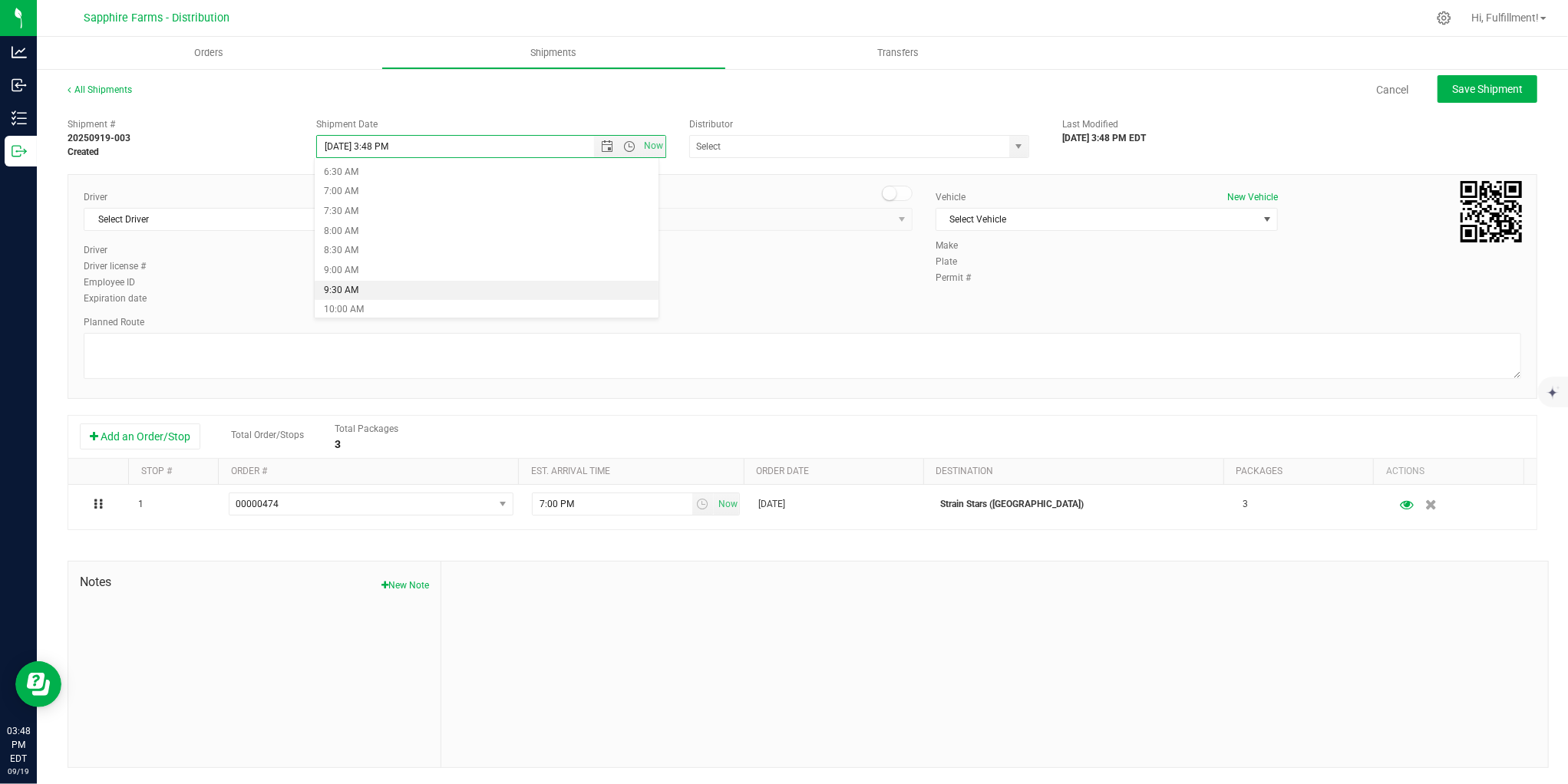
type input "[DATE] 9:30 AM"
click at [1012, 142] on span "select" at bounding box center [1018, 147] width 12 height 12
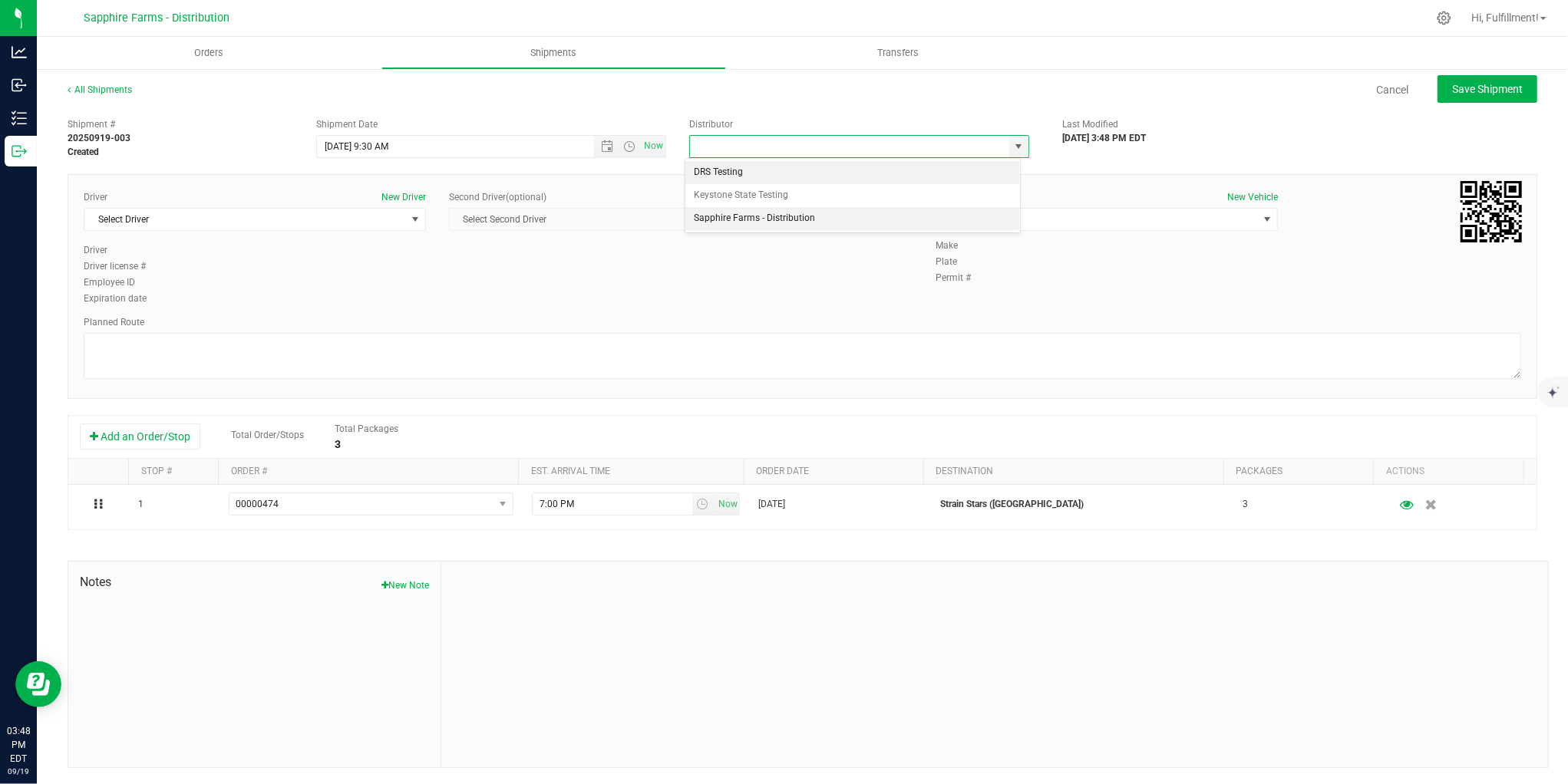
click at [869, 216] on li "Sapphire Farms - Distribution" at bounding box center [853, 219] width 336 height 23
type input "Sapphire Farms - Distribution"
click at [400, 220] on span "Select Driver" at bounding box center [244, 219] width 321 height 21
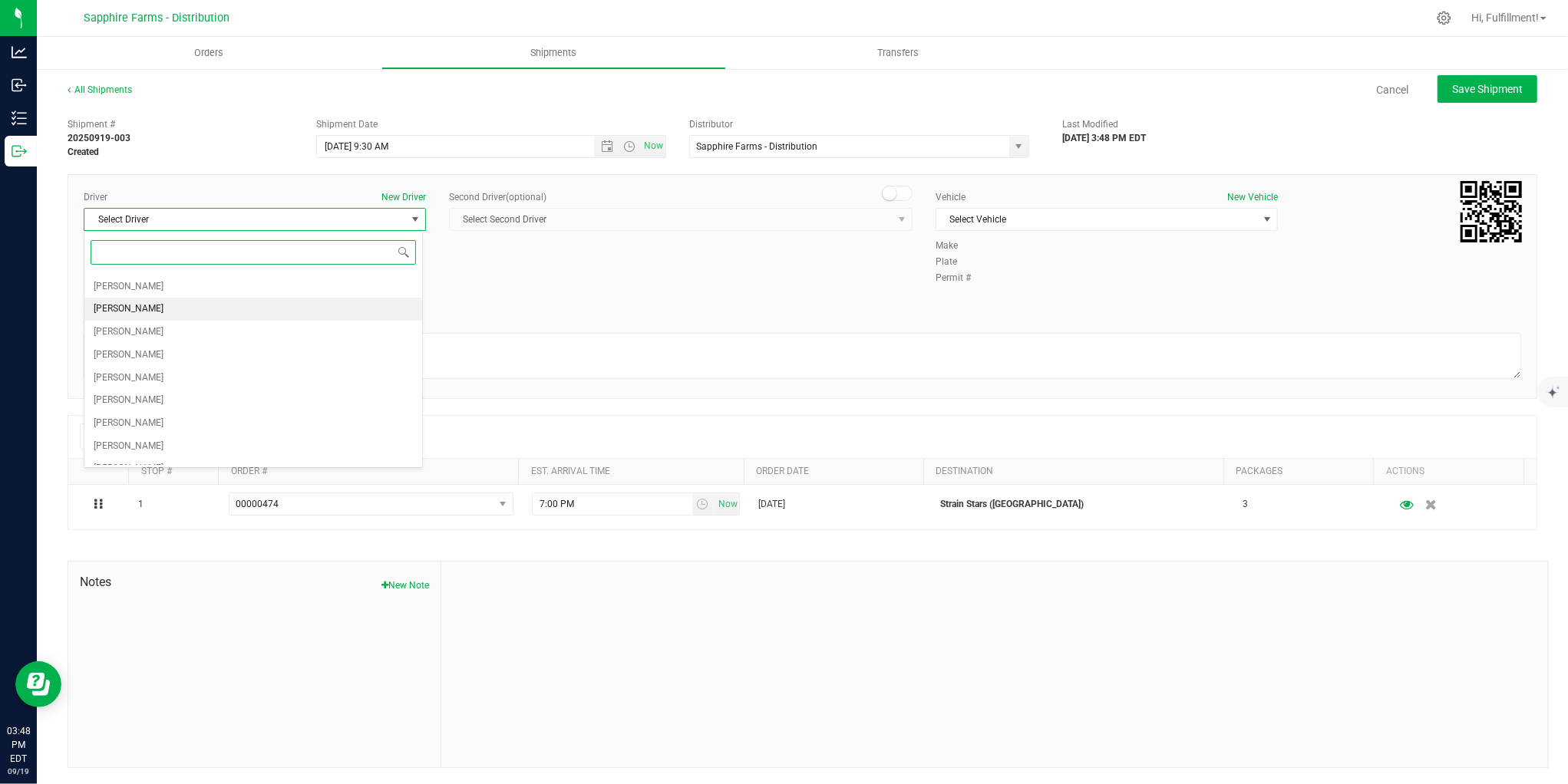
scroll to position [82, 0]
click at [251, 386] on li "[PERSON_NAME]" at bounding box center [252, 384] width 337 height 23
click at [1070, 224] on span "Select Vehicle" at bounding box center [1096, 219] width 321 height 21
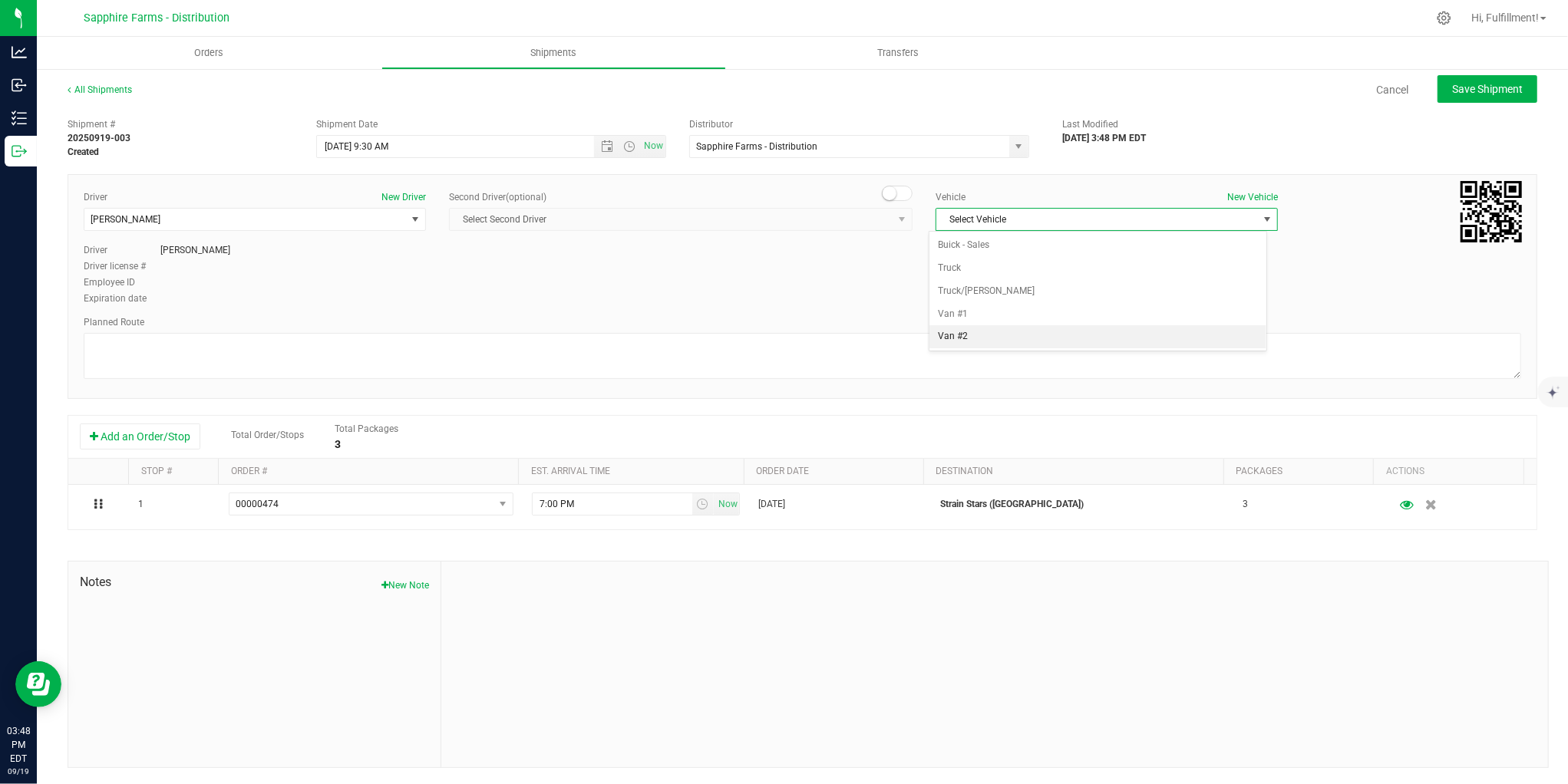
click at [1033, 338] on li "Van #2" at bounding box center [1098, 336] width 337 height 23
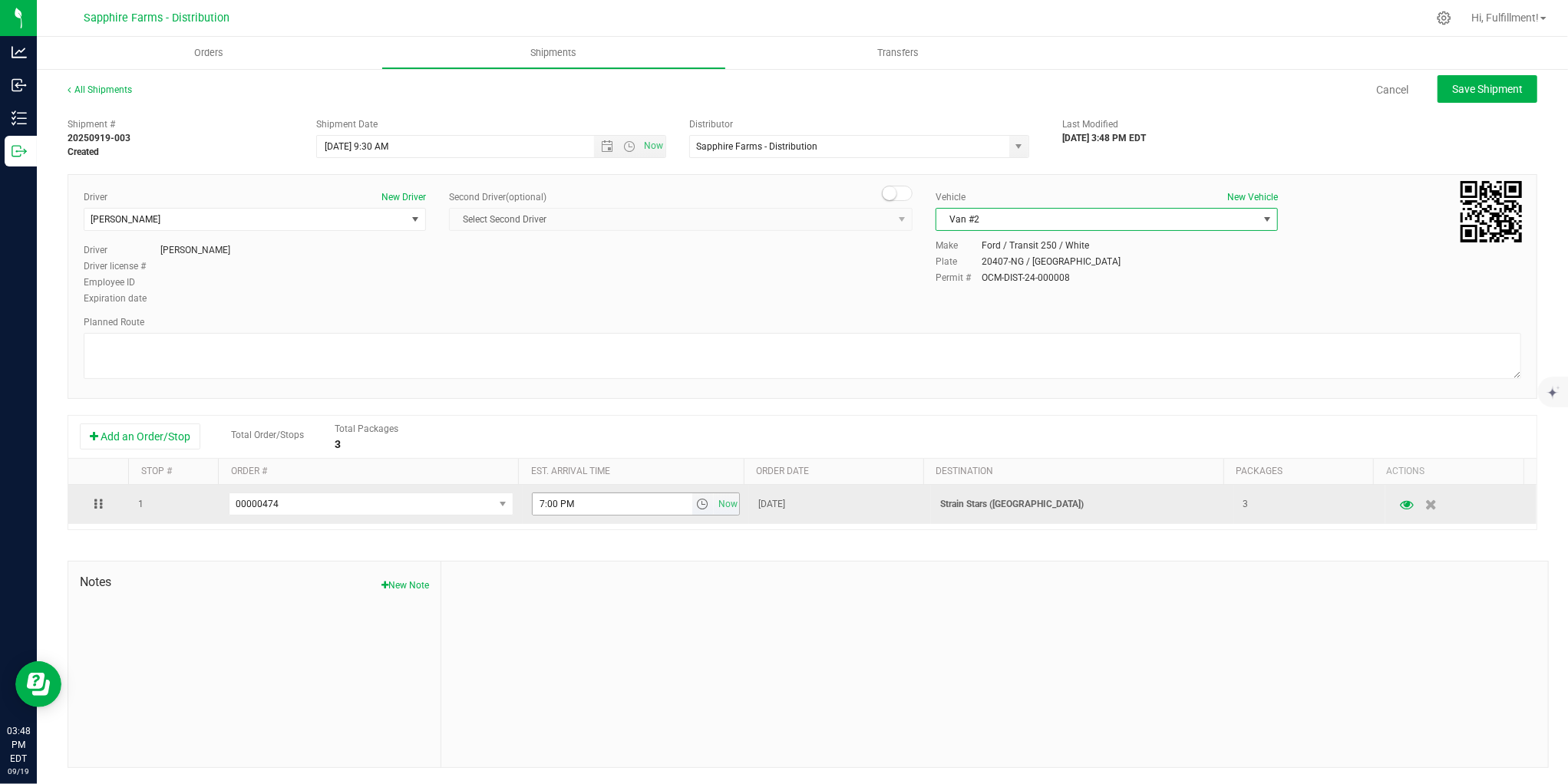
click at [696, 510] on span "select" at bounding box center [702, 503] width 12 height 12
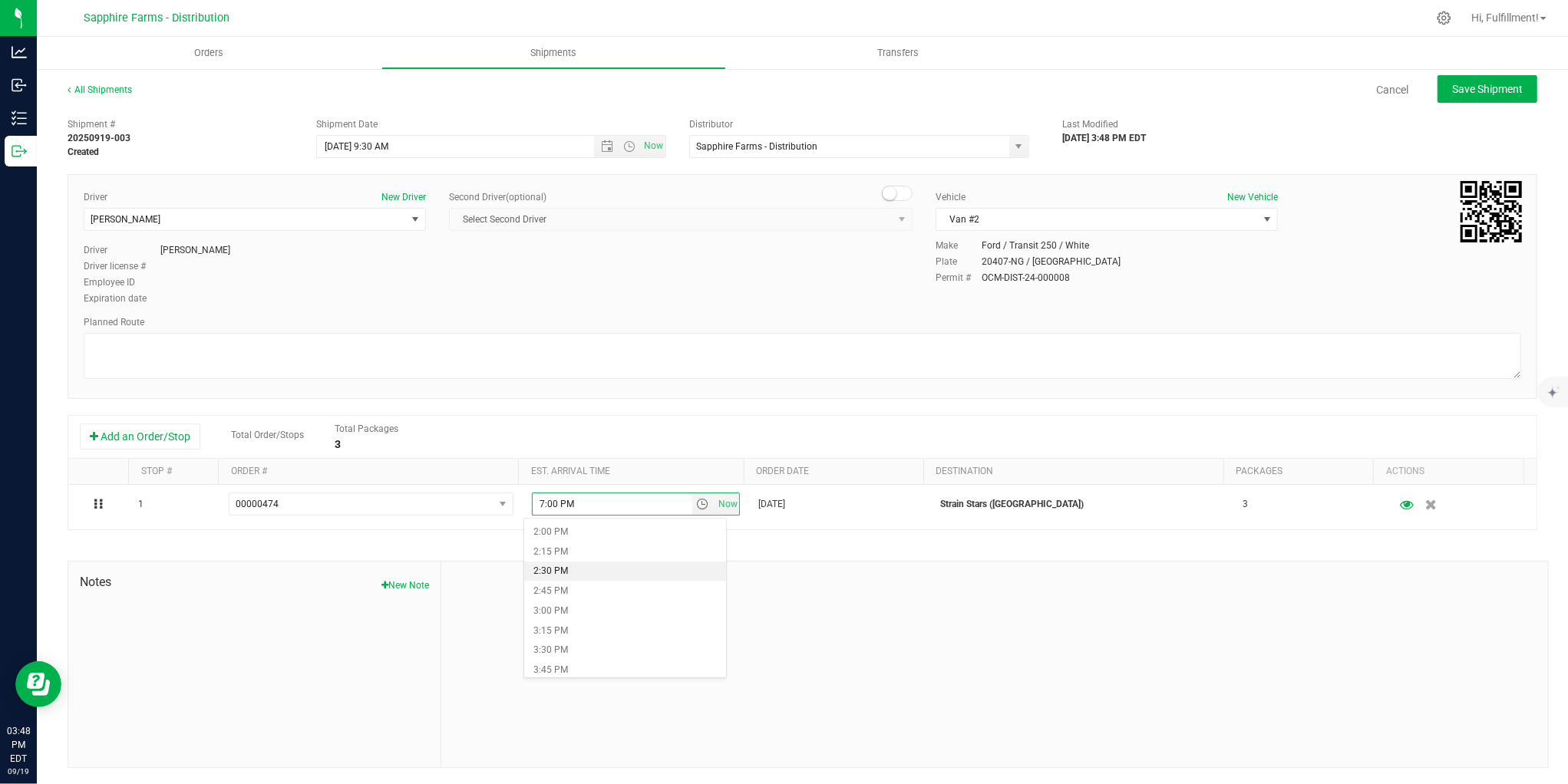
scroll to position [1107, 0]
click at [649, 607] on li "3:00 PM" at bounding box center [624, 606] width 201 height 20
click at [1452, 90] on span "Save Shipment" at bounding box center [1487, 89] width 71 height 12
type input "[DATE] 1:30 PM"
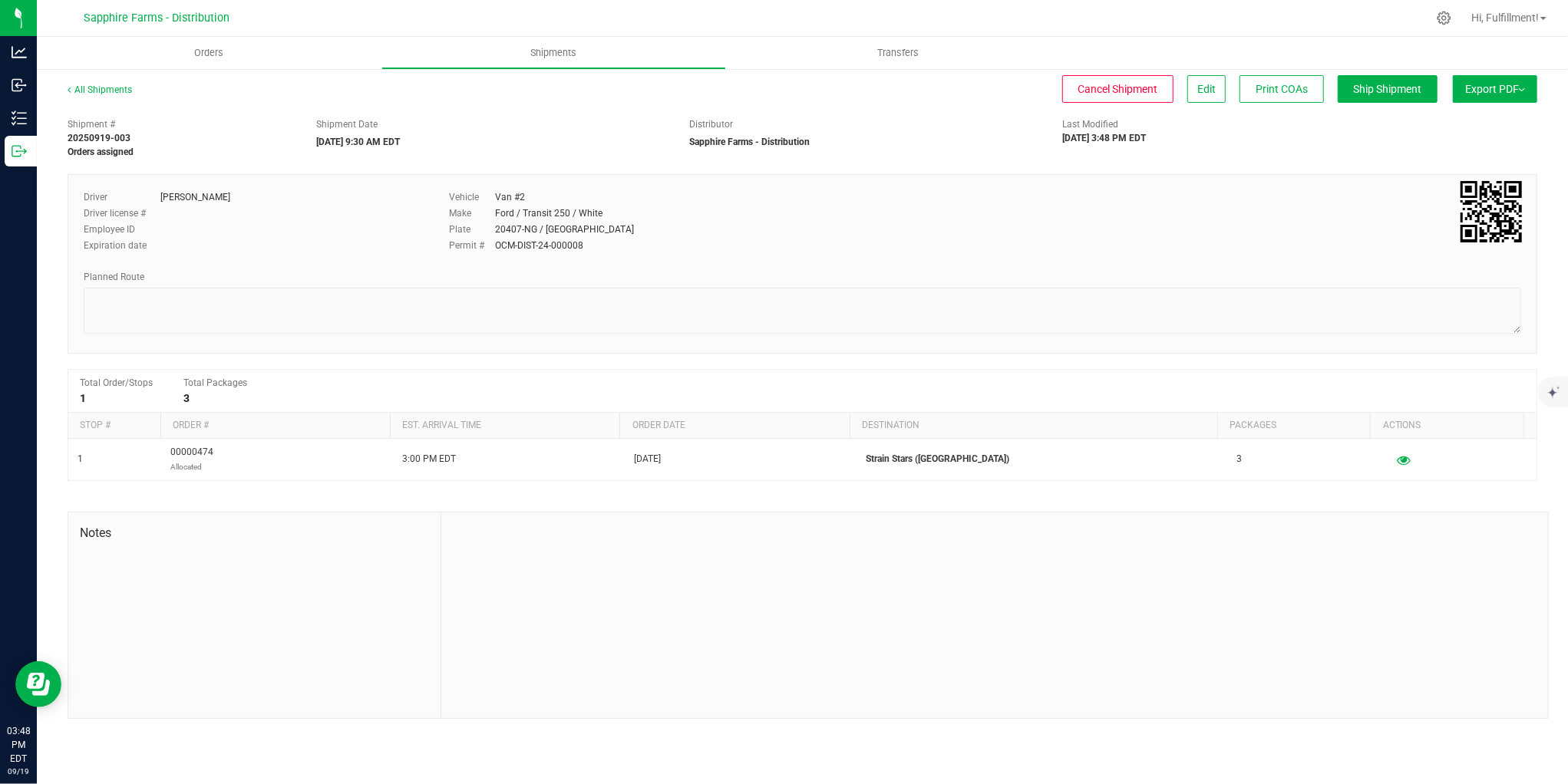
click at [1487, 88] on span "Export PDF" at bounding box center [1495, 89] width 60 height 12
click at [1493, 120] on span "Manifest by Package ID" at bounding box center [1472, 123] width 97 height 11
